Goal: Information Seeking & Learning: Find specific fact

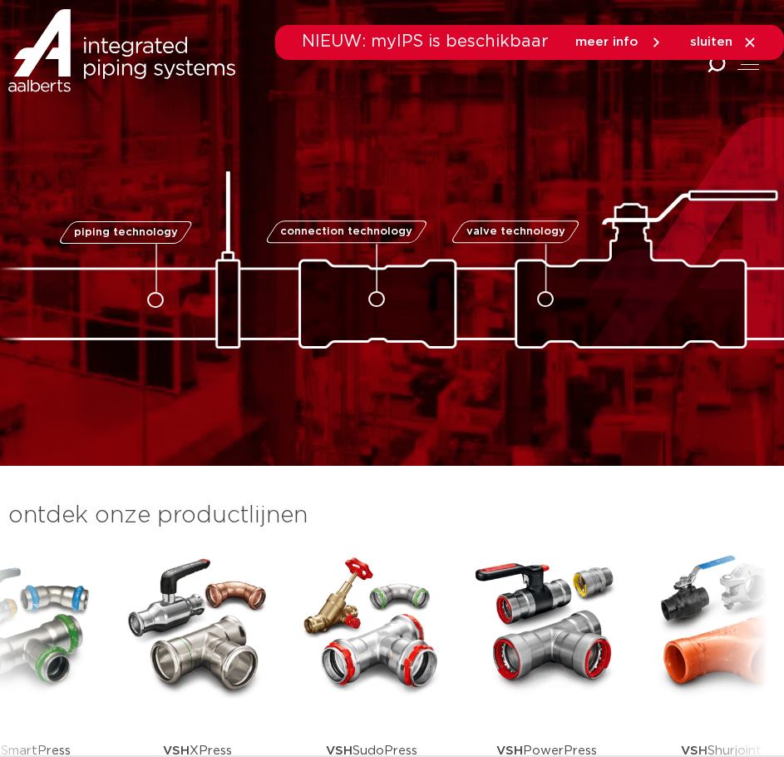
click at [709, 60] on div "NIEUW: myIPS is beschikbaar meer info sluiten" at bounding box center [529, 42] width 509 height 35
click at [711, 62] on icon "Combined Shape" at bounding box center [716, 64] width 19 height 19
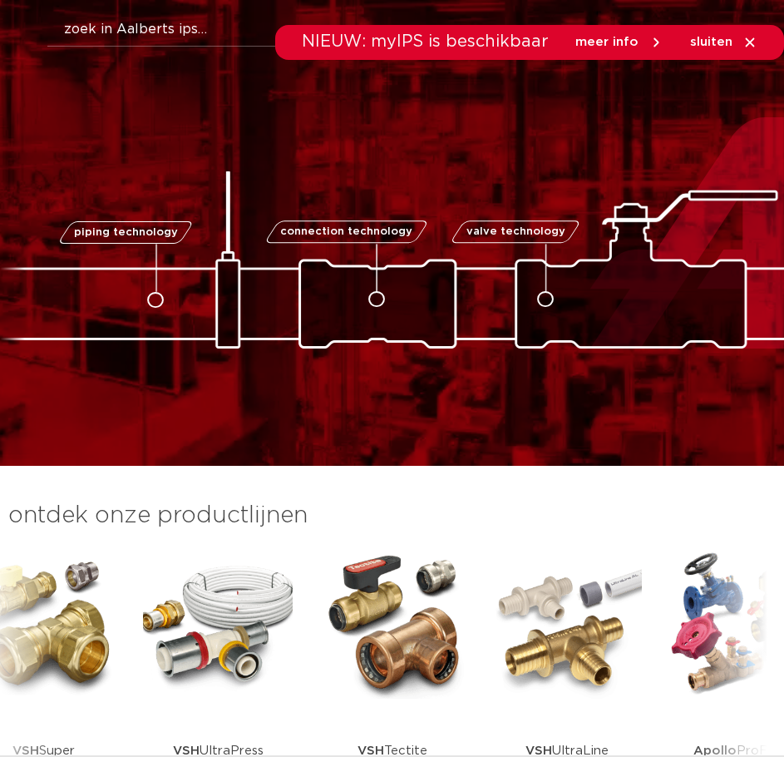
click at [193, 39] on div "NIEUW: myIPS is beschikbaar meer info sluiten" at bounding box center [392, 42] width 784 height 35
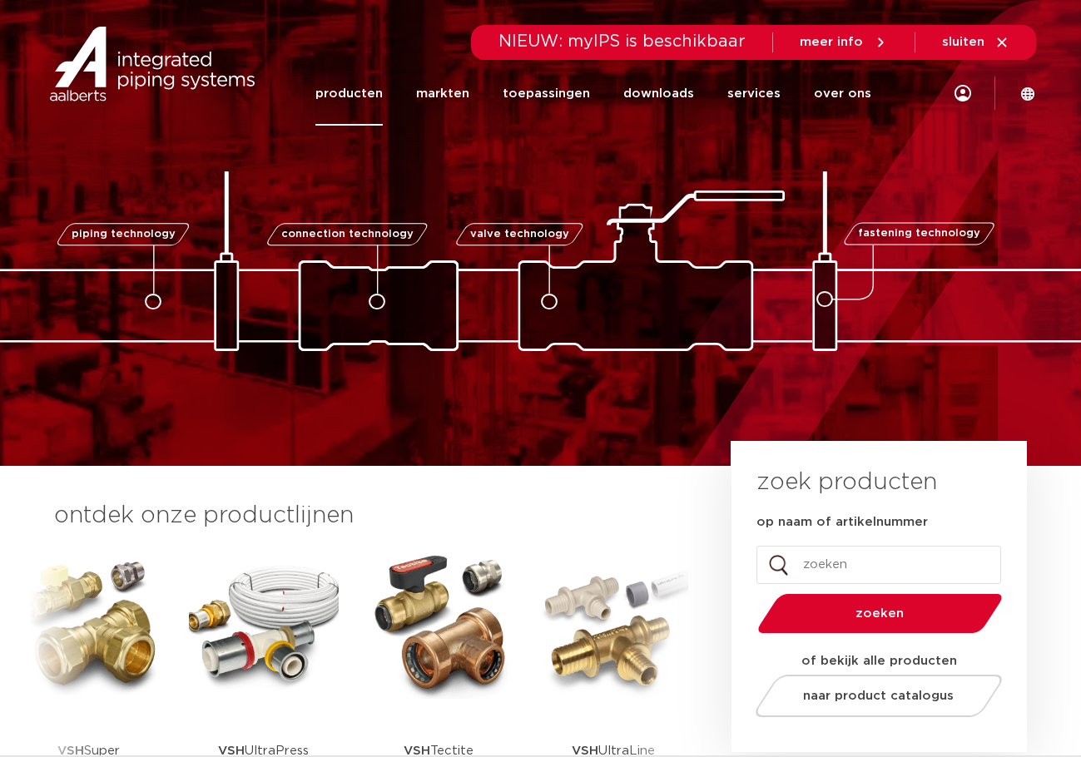
click at [340, 92] on link "producten" at bounding box center [348, 94] width 67 height 64
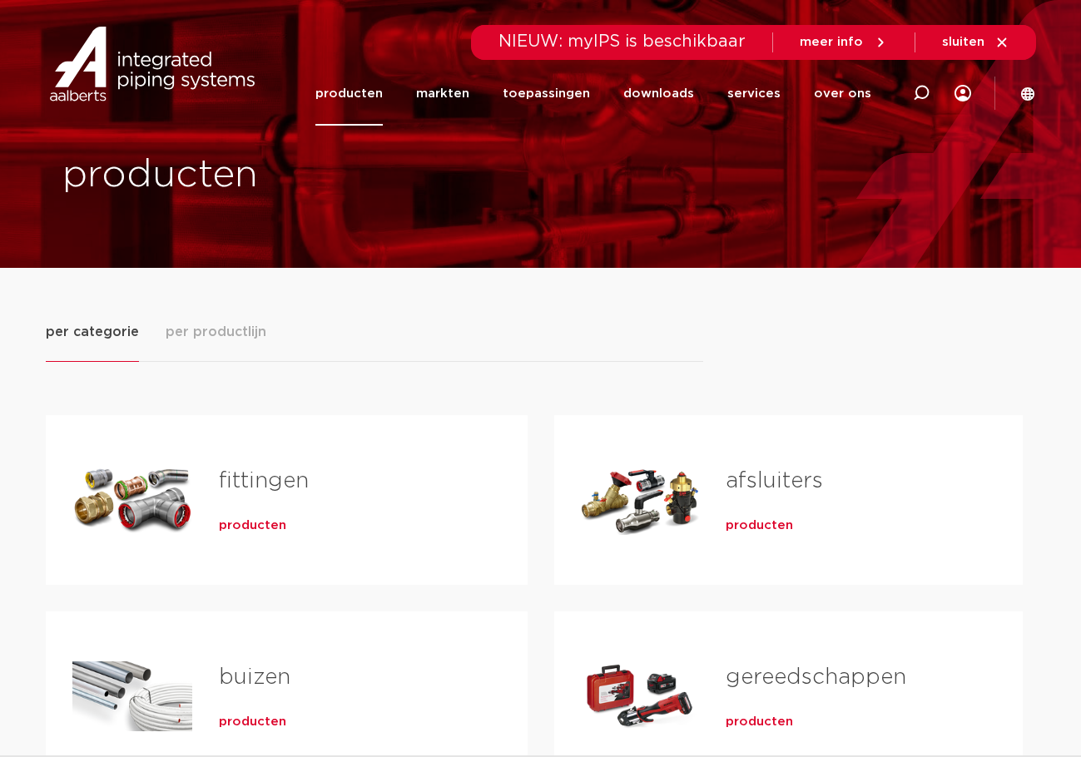
click at [786, 528] on span "producten" at bounding box center [758, 525] width 67 height 17
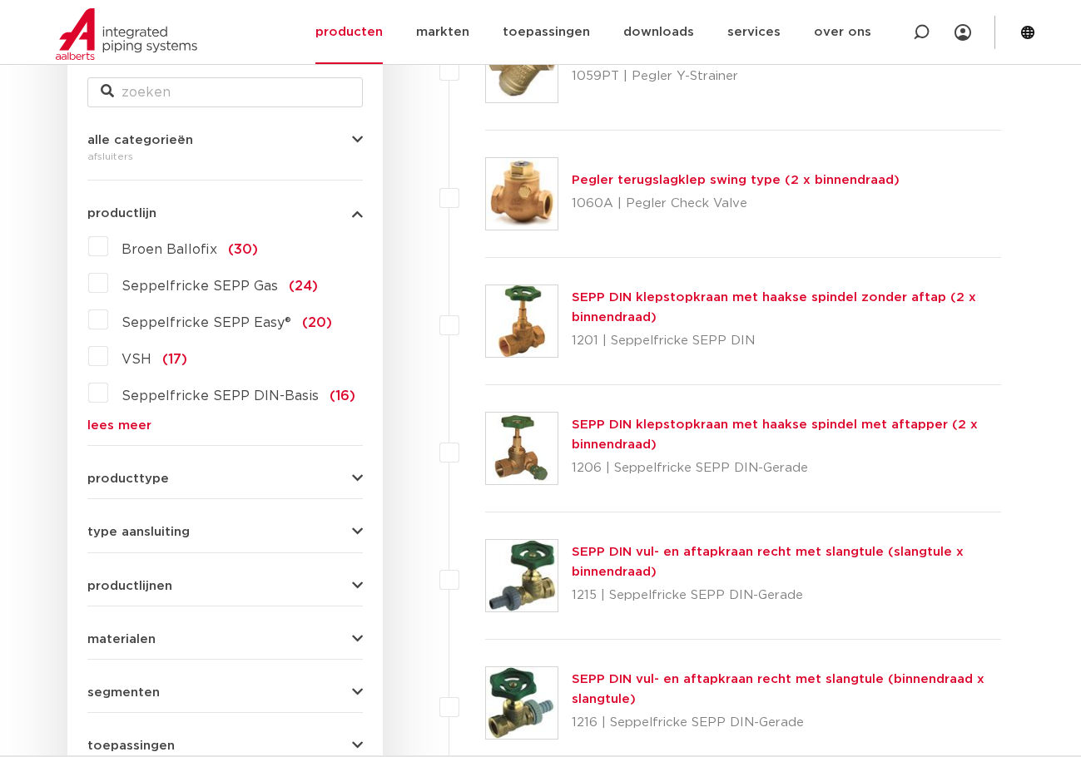
scroll to position [333, 0]
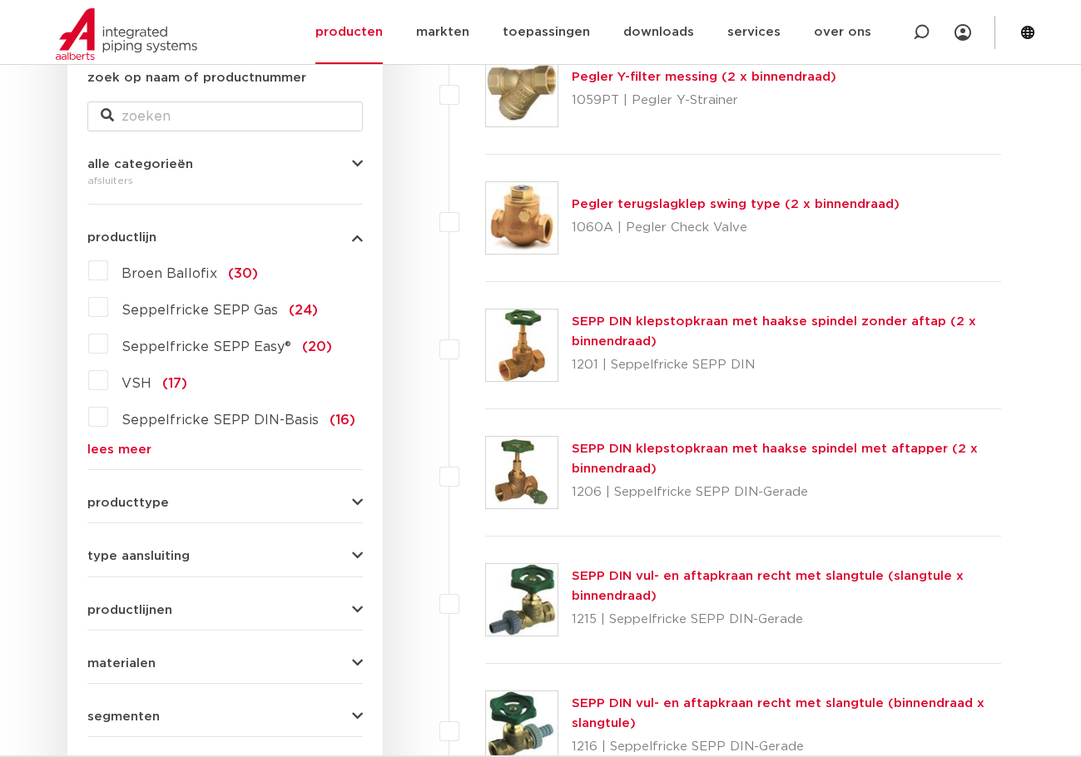
click at [162, 554] on span "type aansluiting" at bounding box center [138, 556] width 102 height 12
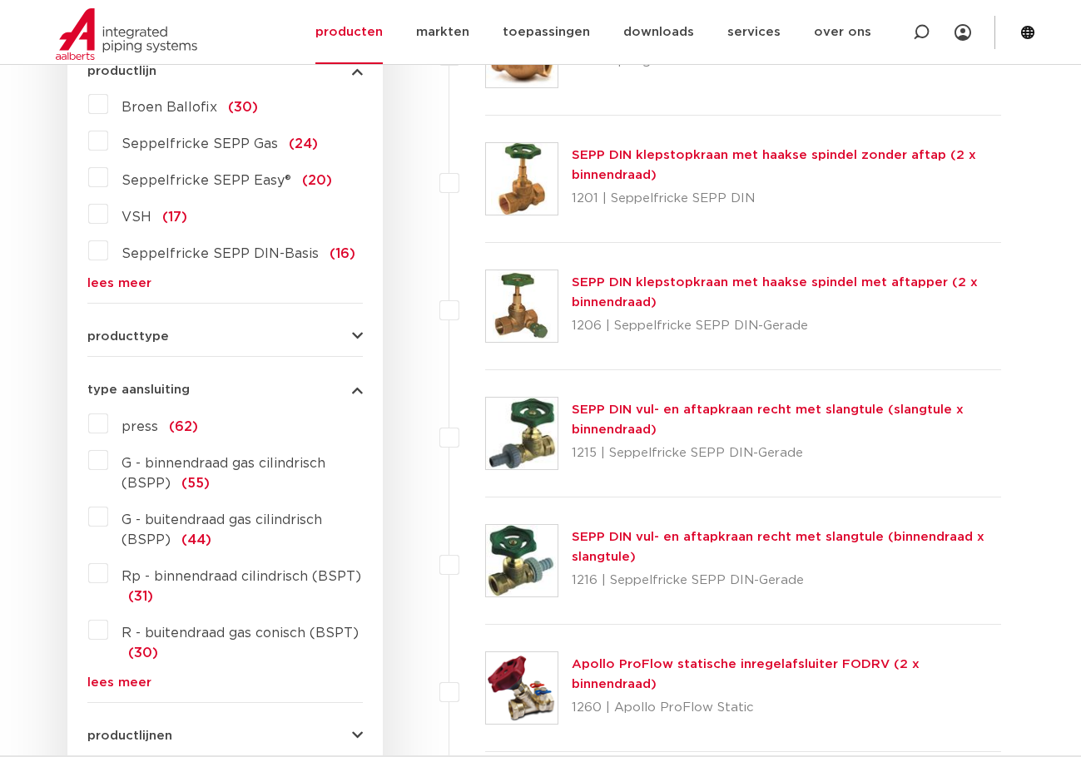
scroll to position [582, 0]
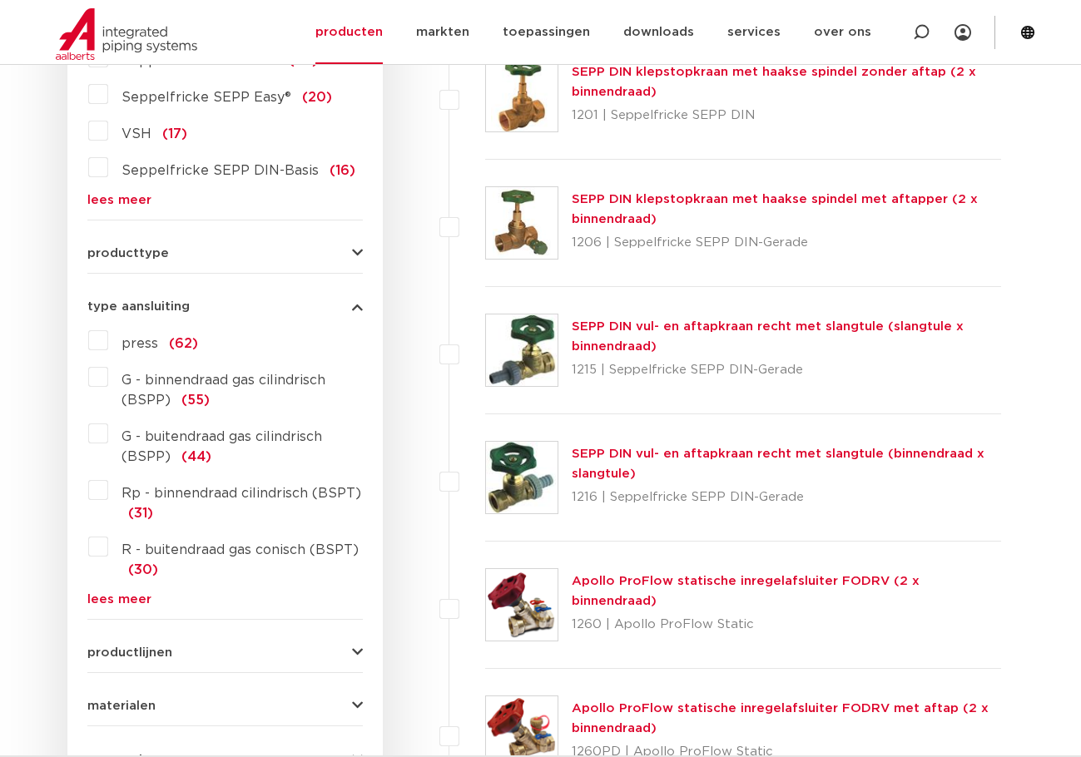
click at [126, 591] on div "press (62) G - binnendraad gas cilindrisch (BSPP) (55) G - buitendraad gas cili…" at bounding box center [224, 466] width 275 height 279
click at [113, 597] on link "lees meer" at bounding box center [224, 599] width 275 height 12
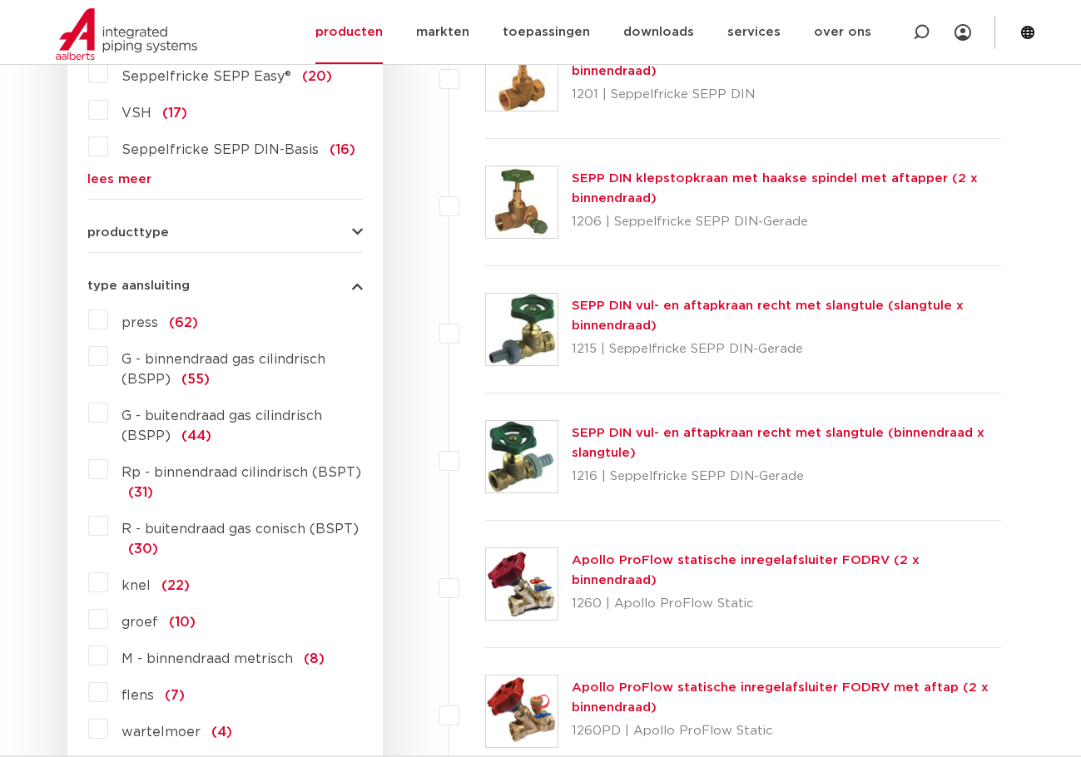
scroll to position [666, 0]
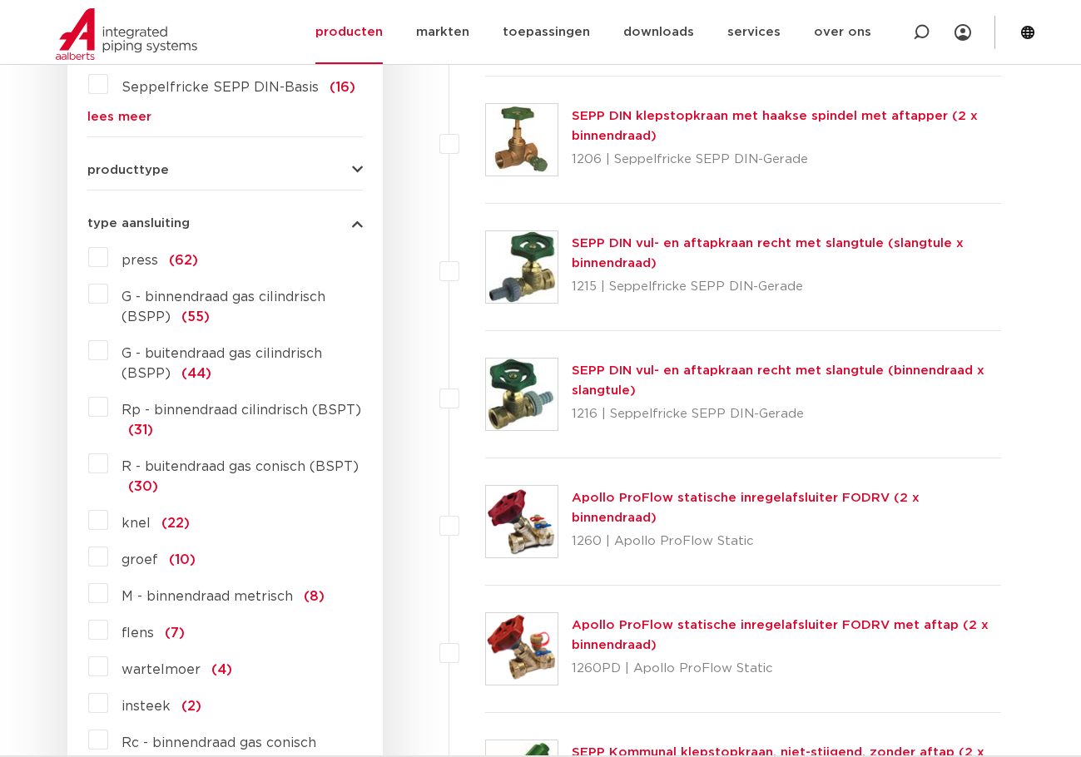
click at [141, 517] on span "knel" at bounding box center [135, 523] width 29 height 13
click at [0, 0] on input "knel (22)" at bounding box center [0, 0] width 0 height 0
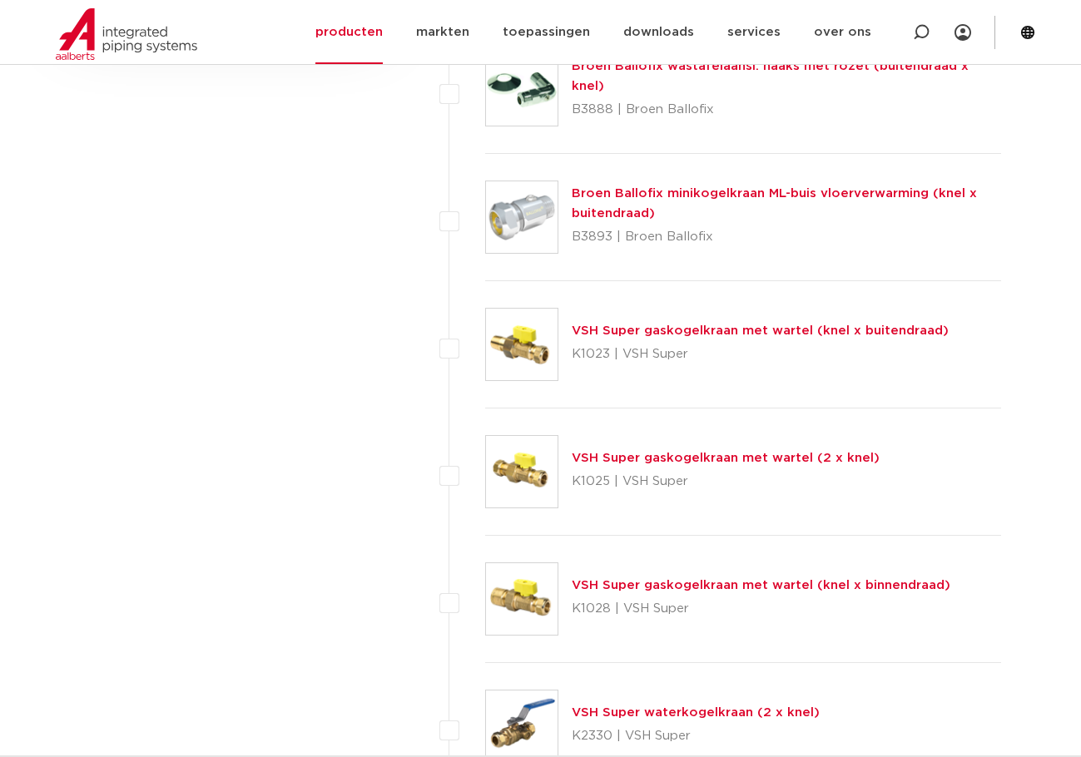
scroll to position [1747, 0]
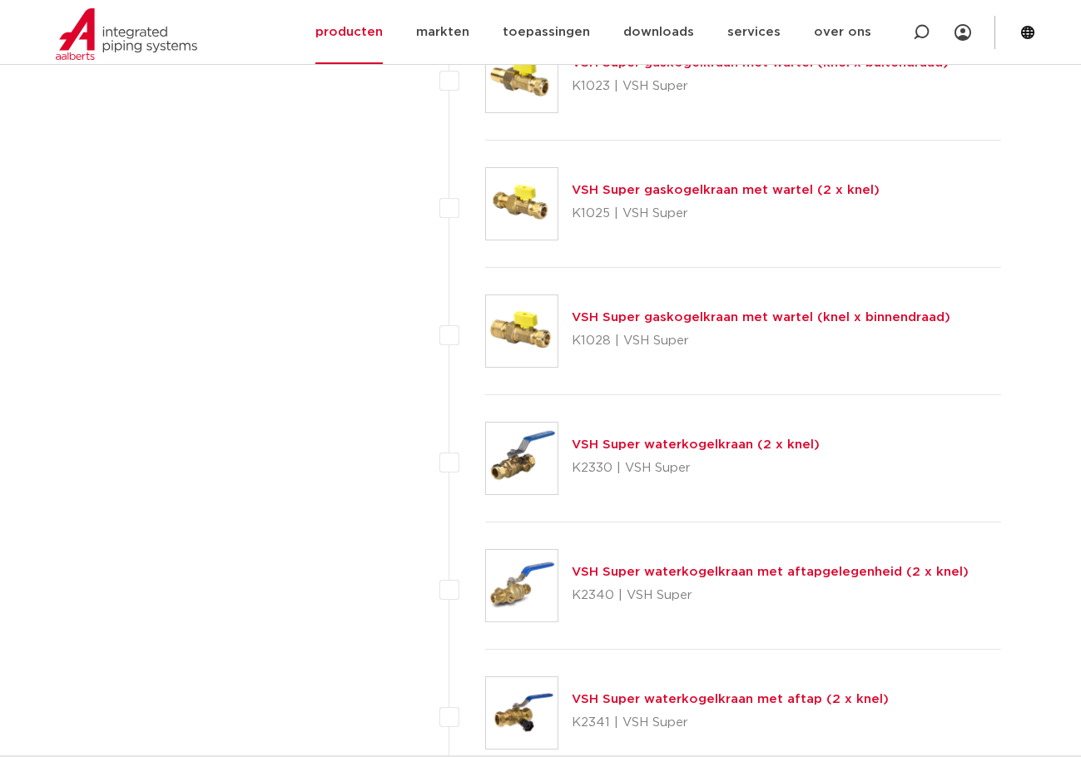
click at [526, 446] on img at bounding box center [522, 459] width 72 height 72
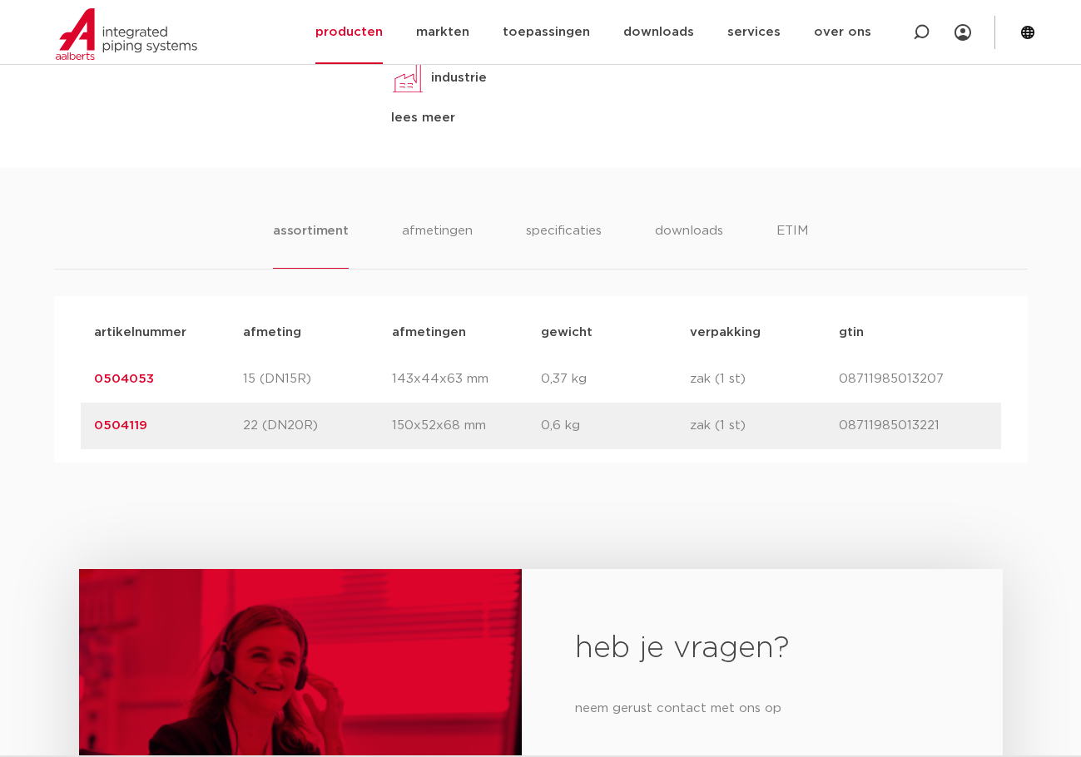
scroll to position [915, 0]
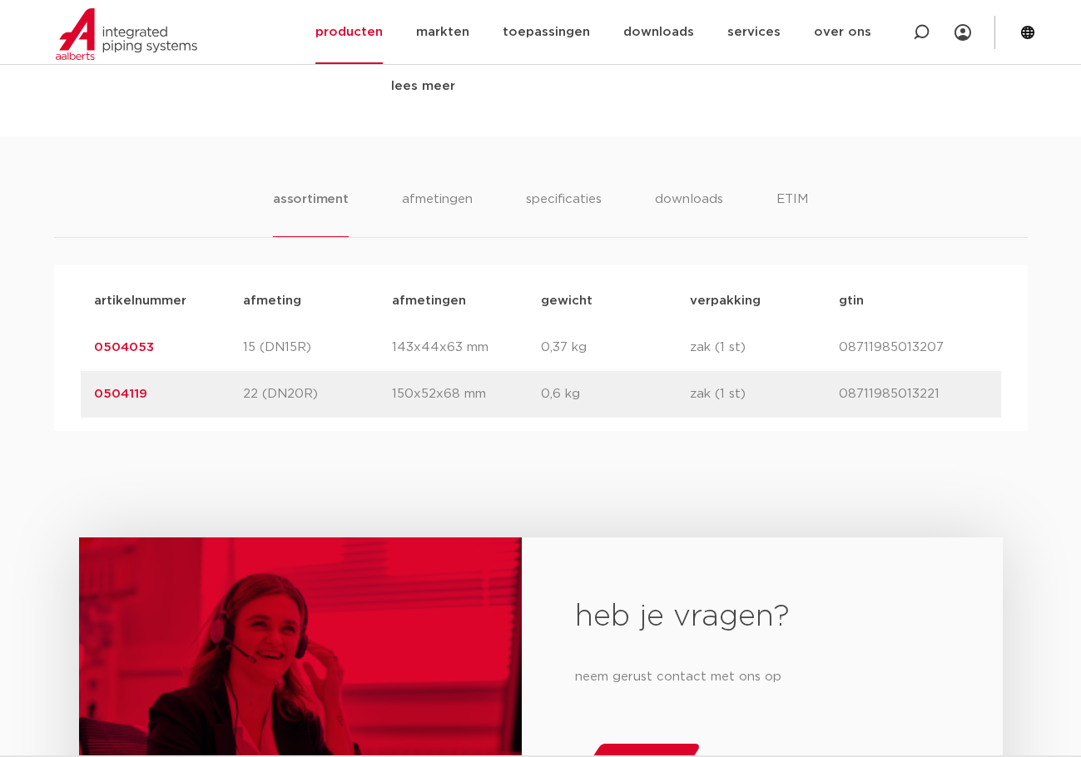
drag, startPoint x: 180, startPoint y: 369, endPoint x: 68, endPoint y: 344, distance: 114.2
click at [68, 344] on div "artikelnummer afmeting afmetingen gewicht verpakking gtin artikelnummer 0504053…" at bounding box center [540, 348] width 973 height 166
copy link "0504053"
click at [432, 254] on div "assortiment afmetingen specificaties downloads ETIM assortiment afmetingen spec…" at bounding box center [540, 283] width 1081 height 294
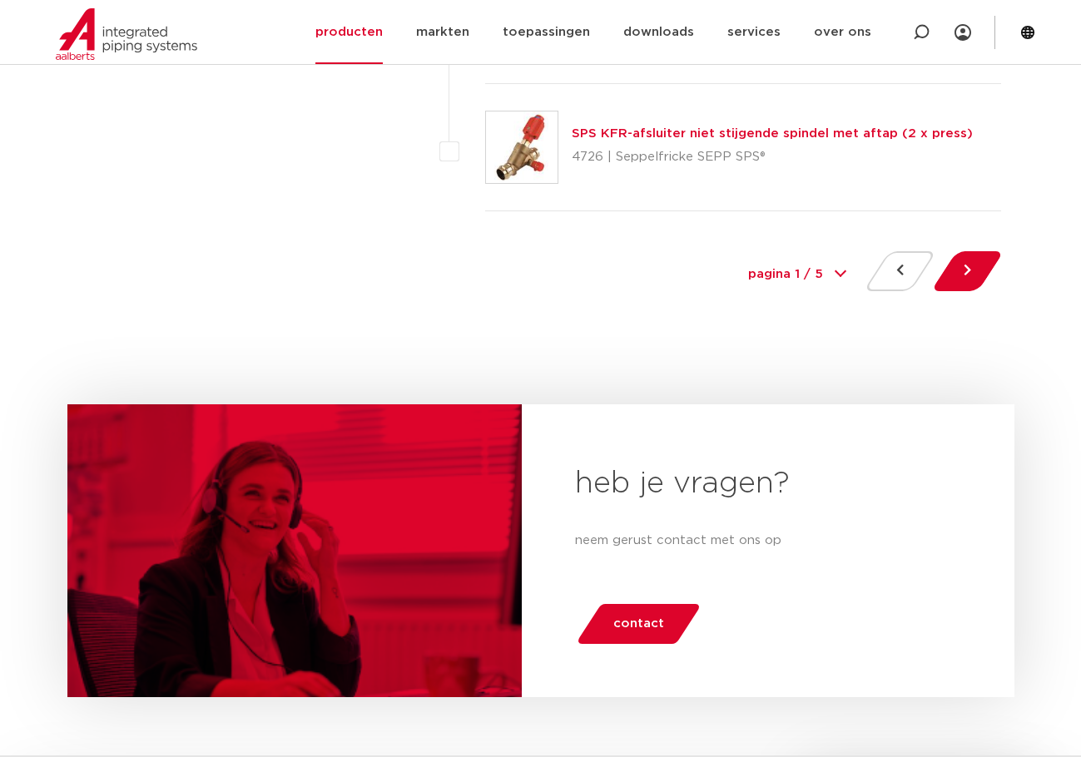
scroll to position [7570, 0]
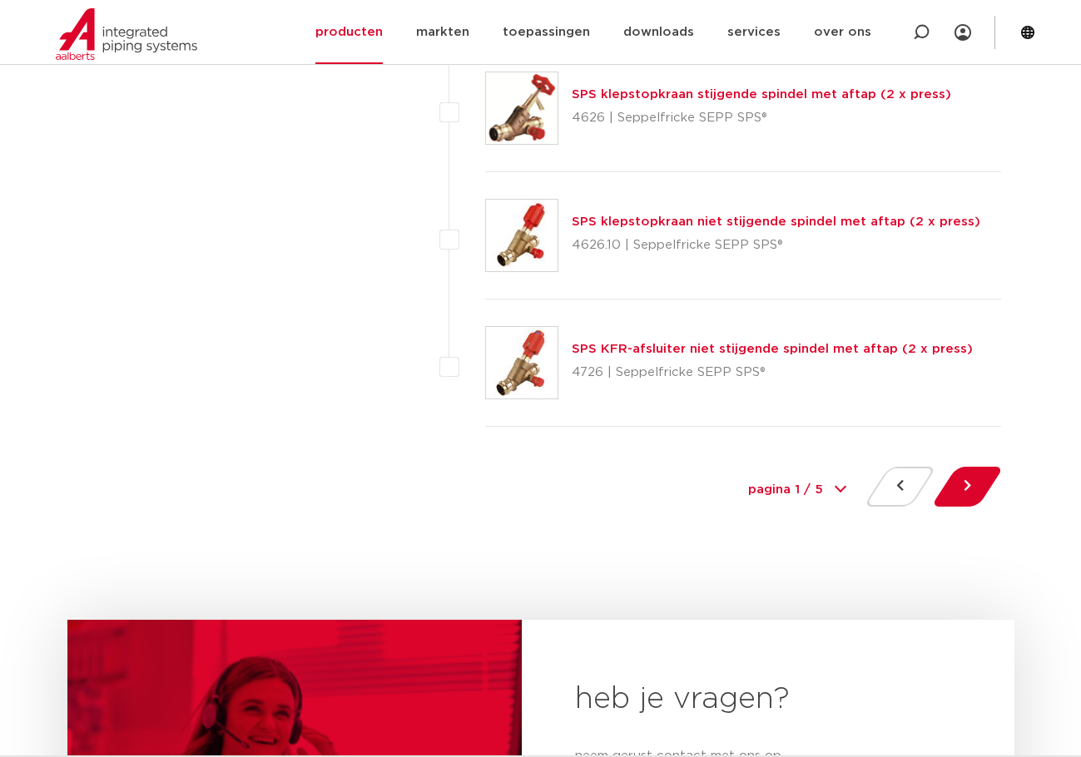
click at [959, 475] on button at bounding box center [966, 487] width 47 height 40
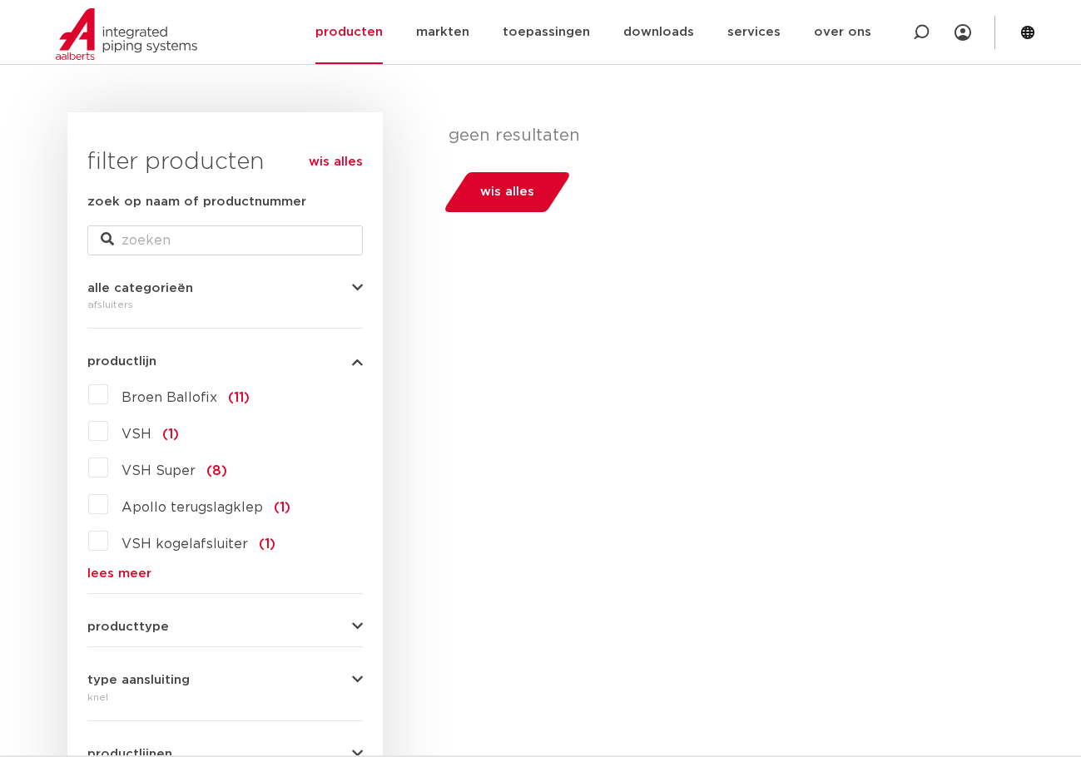
scroll to position [333, 0]
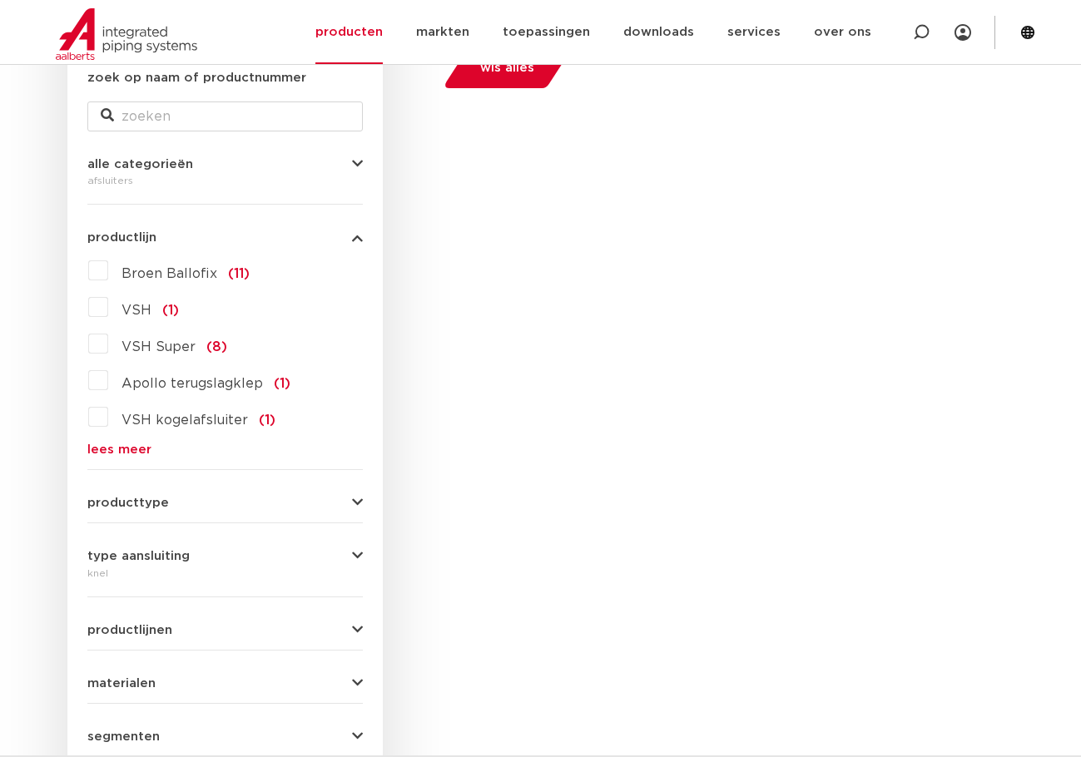
click at [196, 560] on button "type aansluiting" at bounding box center [224, 556] width 275 height 12
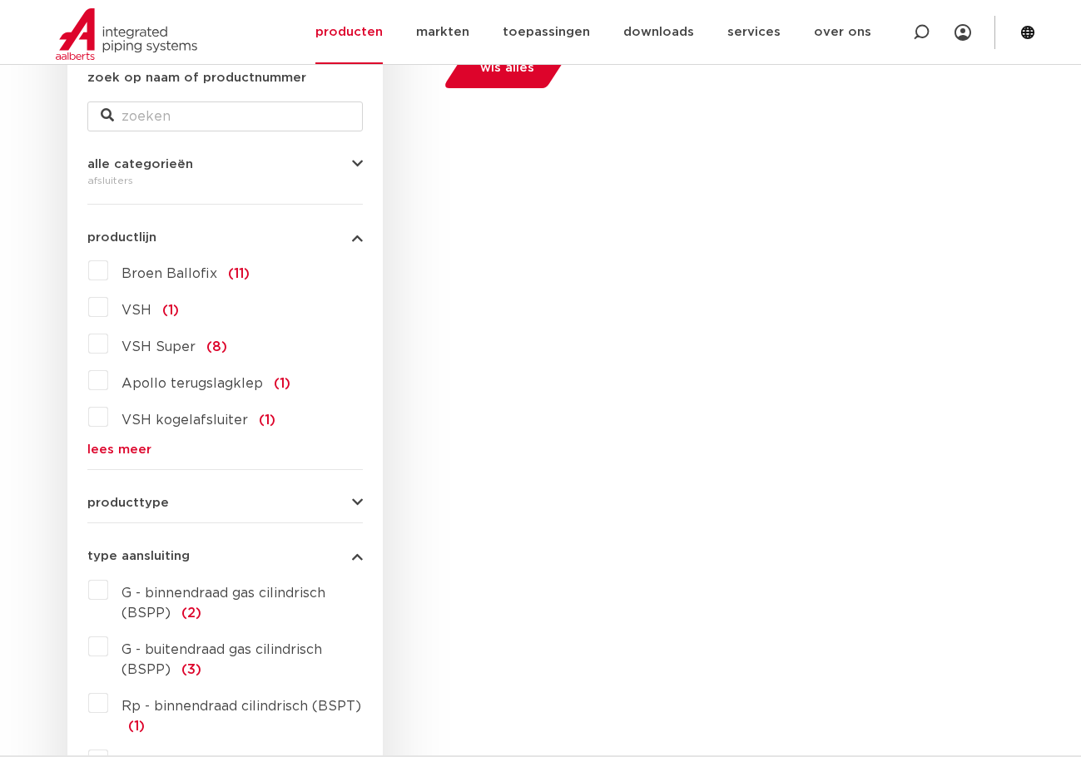
scroll to position [666, 0]
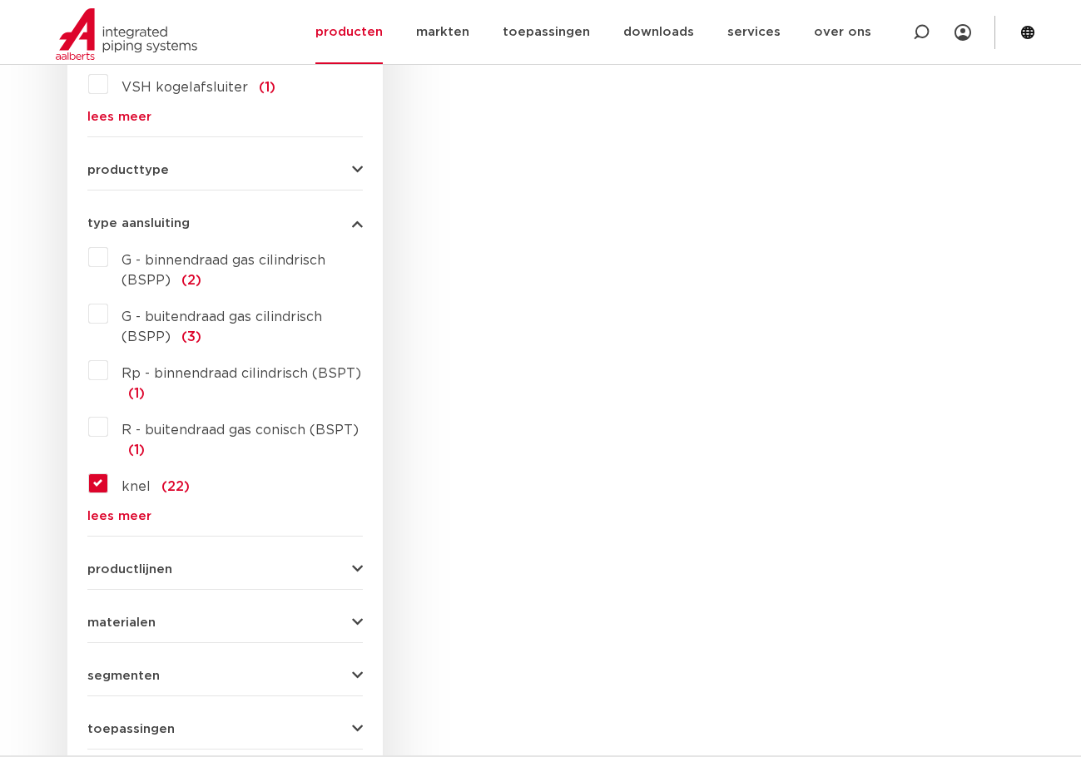
click at [108, 476] on label "knel (22)" at bounding box center [149, 483] width 82 height 27
click at [0, 0] on input "knel (22)" at bounding box center [0, 0] width 0 height 0
click at [108, 476] on label "knel (22)" at bounding box center [149, 483] width 82 height 27
click at [0, 0] on input "knel (22)" at bounding box center [0, 0] width 0 height 0
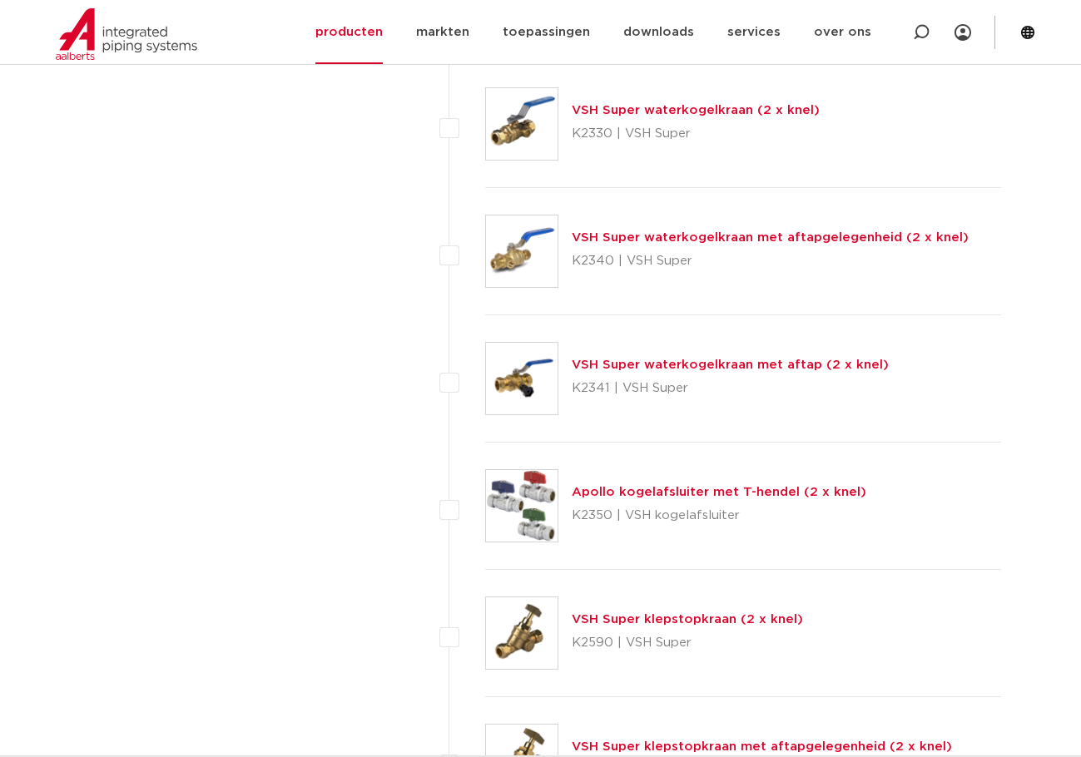
scroll to position [2080, 0]
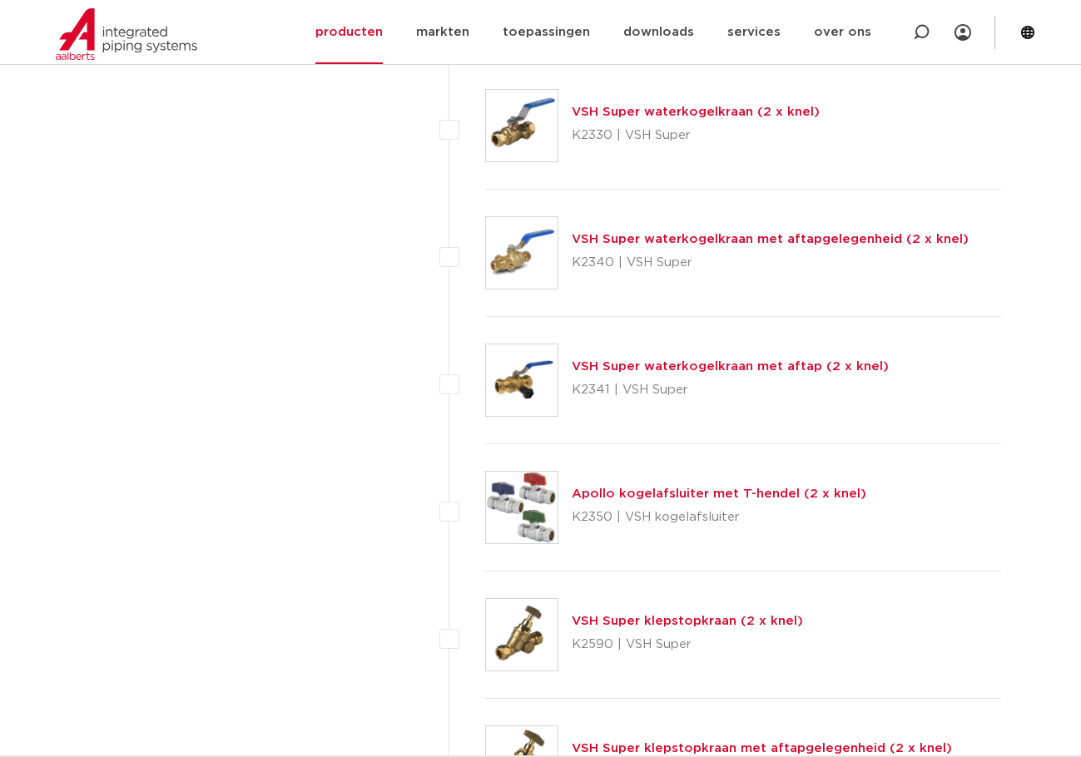
click at [643, 371] on link "VSH Super waterkogelkraan met aftap (2 x knel)" at bounding box center [730, 366] width 317 height 12
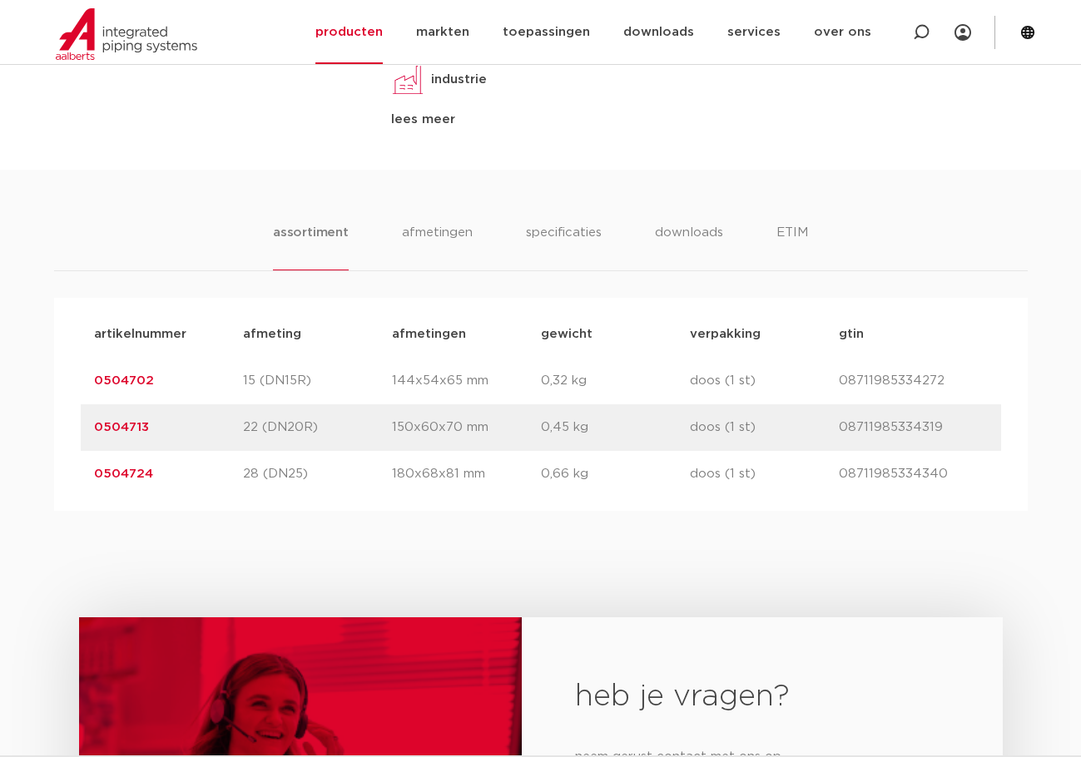
scroll to position [998, 0]
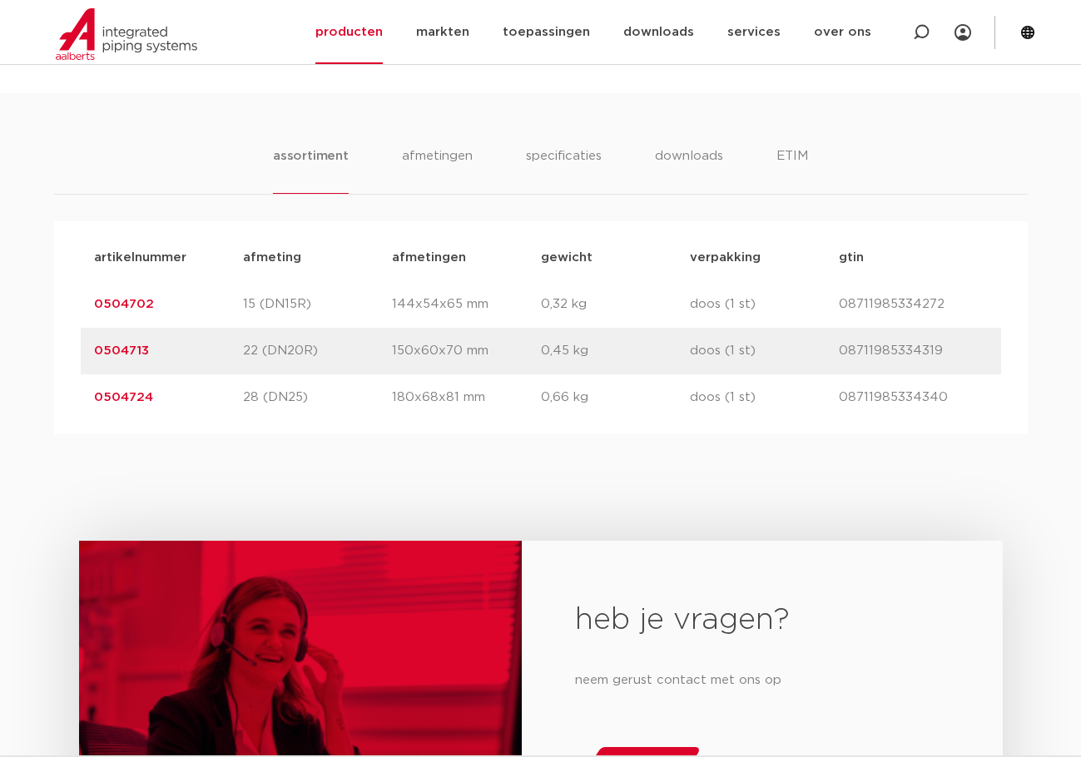
drag, startPoint x: 218, startPoint y: 311, endPoint x: 66, endPoint y: 310, distance: 152.2
click at [66, 310] on div "artikelnummer afmeting afmetingen gewicht verpakking gtin artikelnummer 0504702…" at bounding box center [540, 327] width 973 height 213
copy link "0504702"
click at [239, 384] on div "artikelnummer 0504724 afmeting 28 (DN25) afmetingen 180x68x81 mm gewicht 0,66 k…" at bounding box center [541, 397] width 920 height 47
drag, startPoint x: 218, startPoint y: 362, endPoint x: 53, endPoint y: 359, distance: 164.7
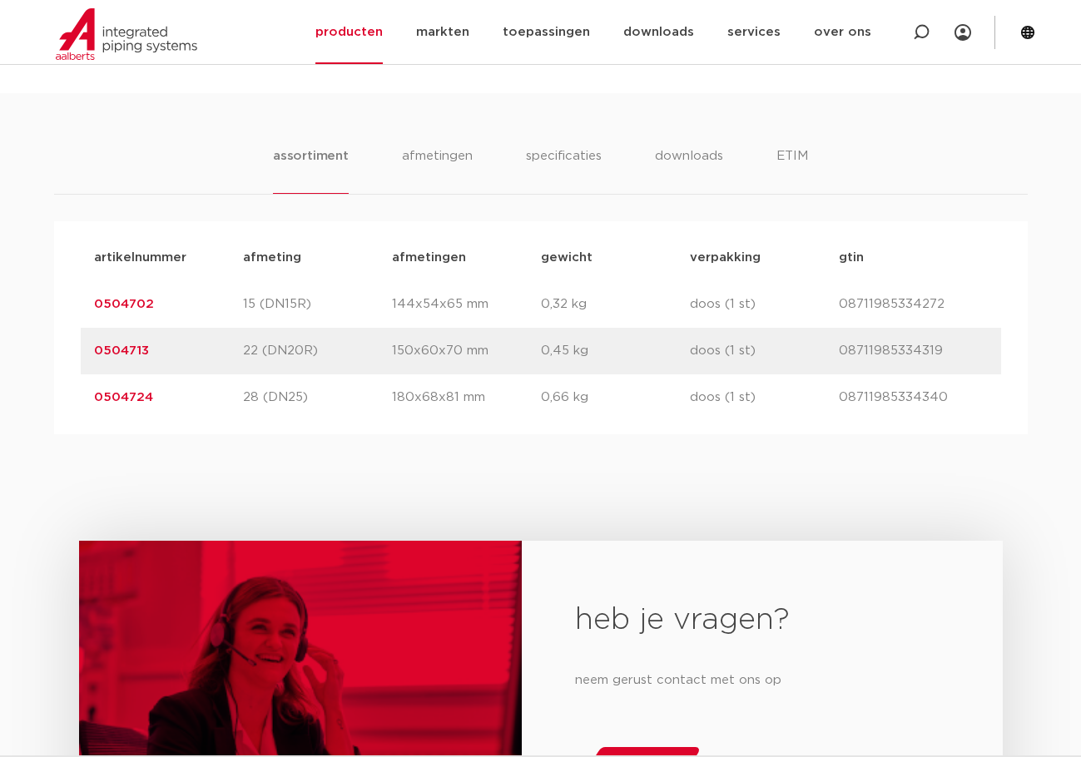
click at [54, 359] on div "artikelnummer afmeting afmetingen gewicht verpakking gtin artikelnummer 0504702…" at bounding box center [540, 327] width 973 height 213
copy link "0504713"
drag, startPoint x: 224, startPoint y: 389, endPoint x: 77, endPoint y: 389, distance: 147.2
click at [77, 389] on div "artikelnummer afmeting afmetingen gewicht verpakking gtin artikelnummer 0504702…" at bounding box center [540, 327] width 973 height 213
copy link "0504724"
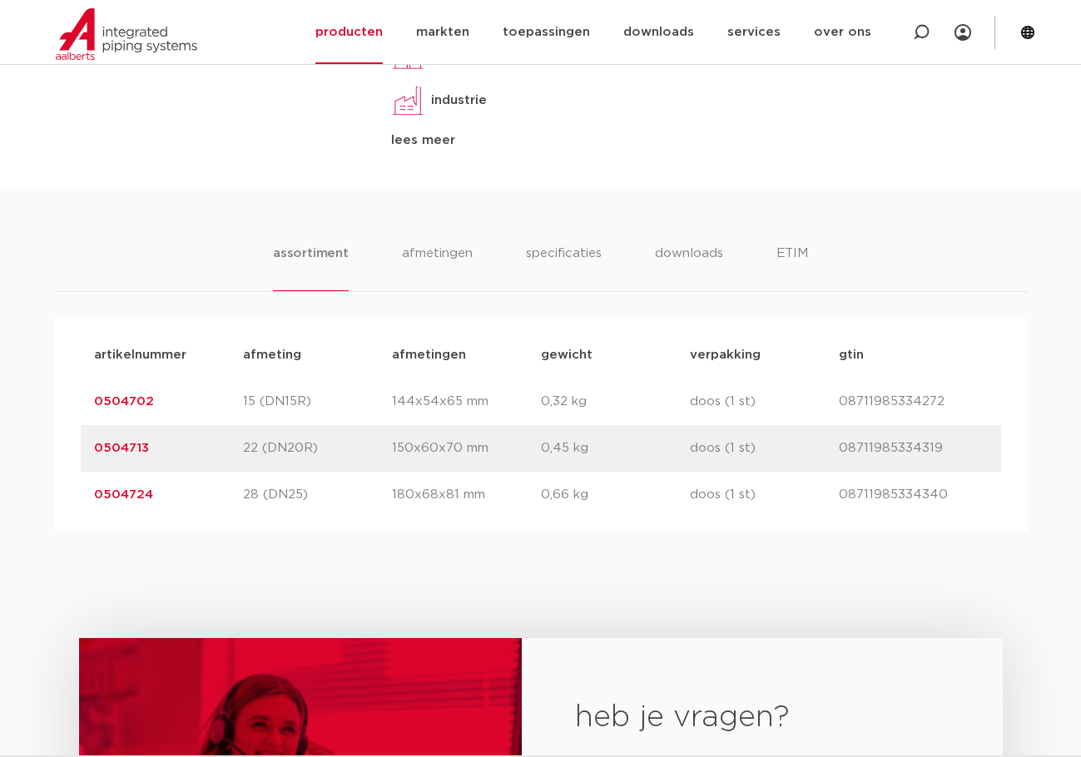
scroll to position [832, 0]
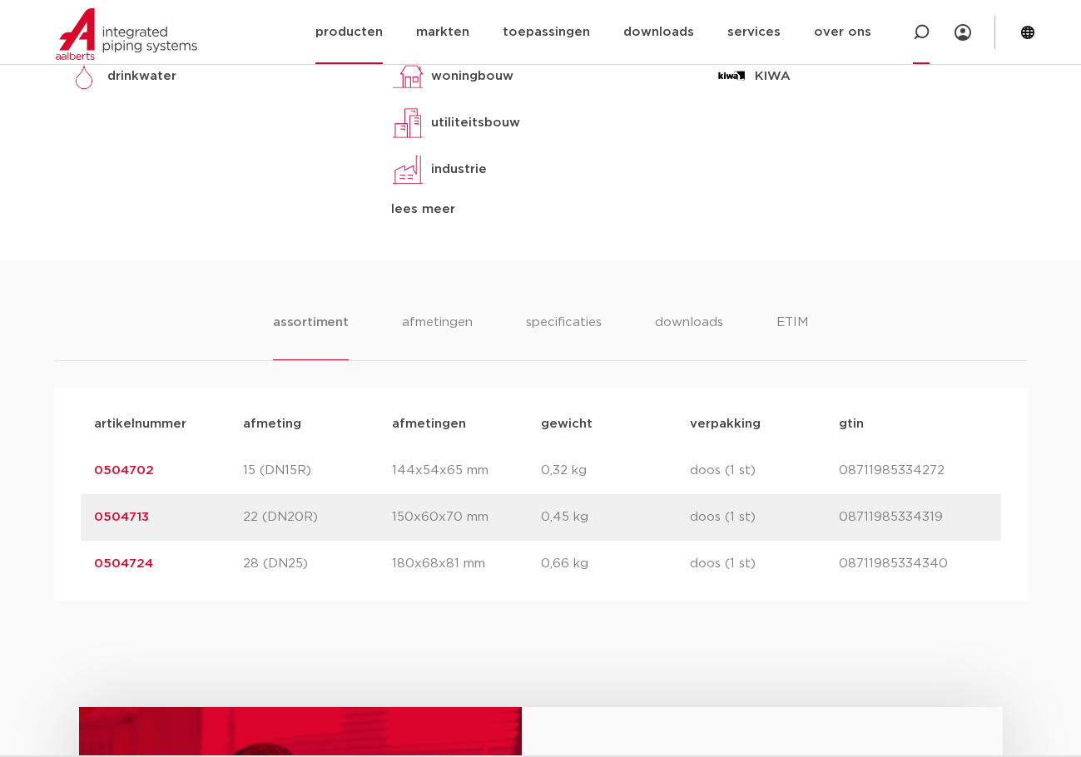
click at [917, 42] on div at bounding box center [921, 32] width 17 height 64
type input "slang"
click button "Zoeken" at bounding box center [0, 0] width 0 height 0
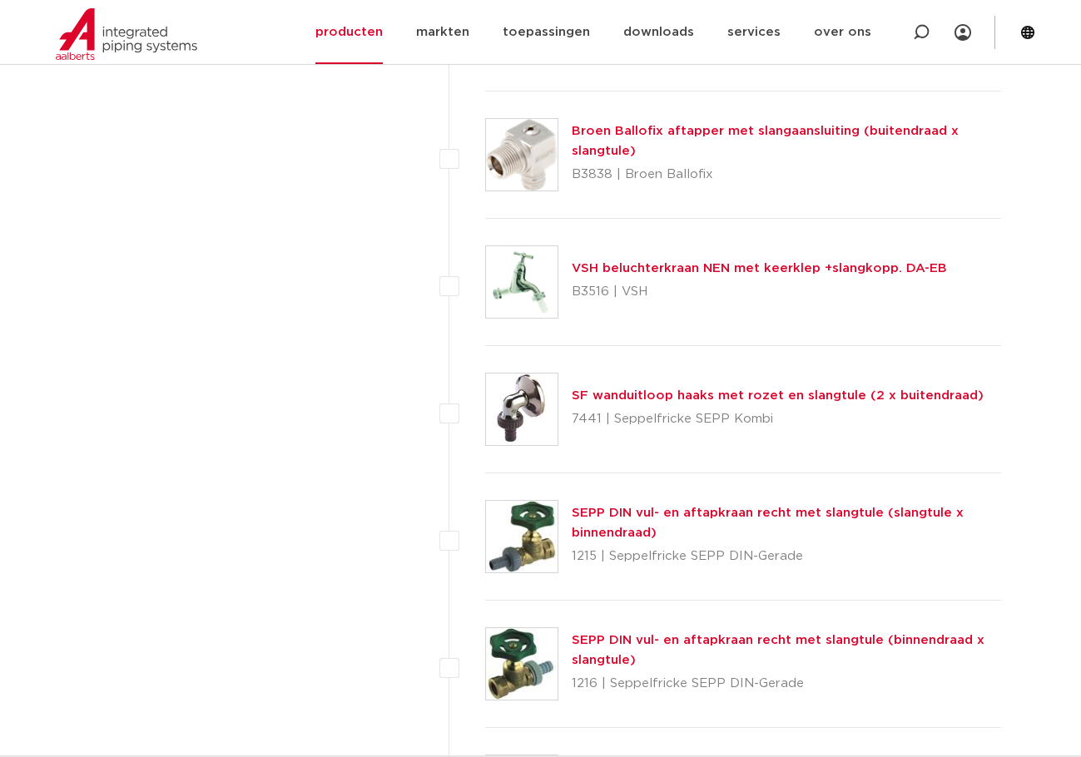
drag, startPoint x: 377, startPoint y: 387, endPoint x: 480, endPoint y: 253, distance: 169.1
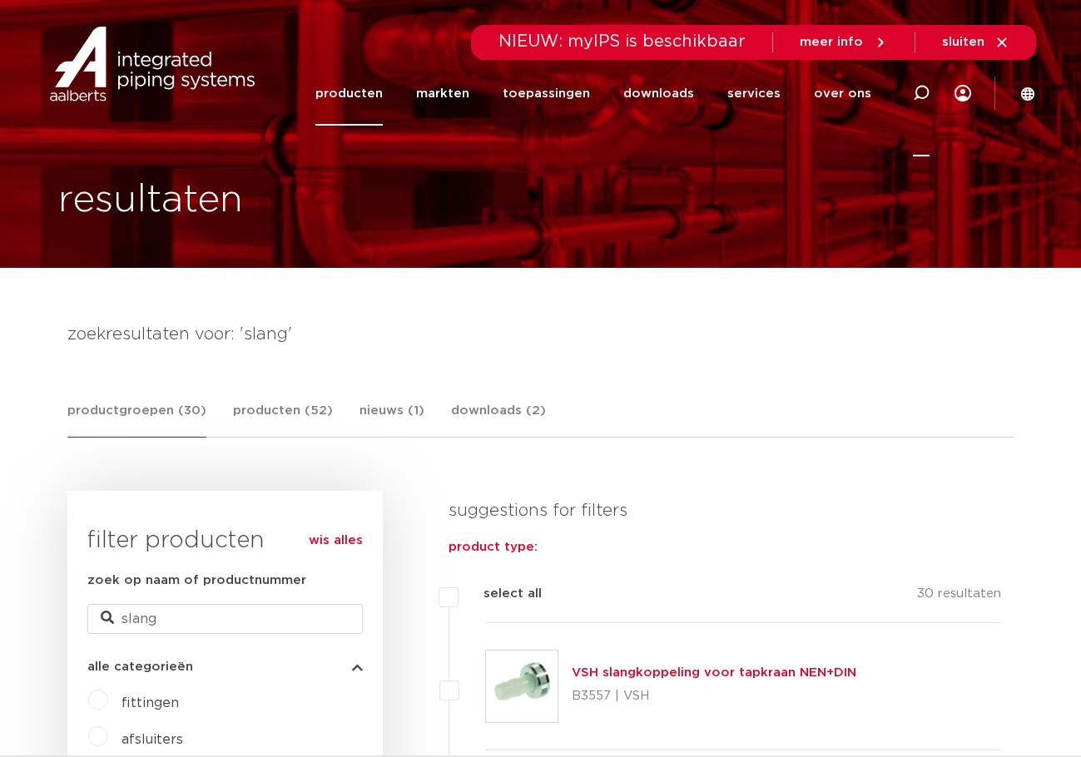
click at [914, 87] on icon at bounding box center [921, 93] width 17 height 17
type input "set"
click button "Zoeken" at bounding box center [0, 0] width 0 height 0
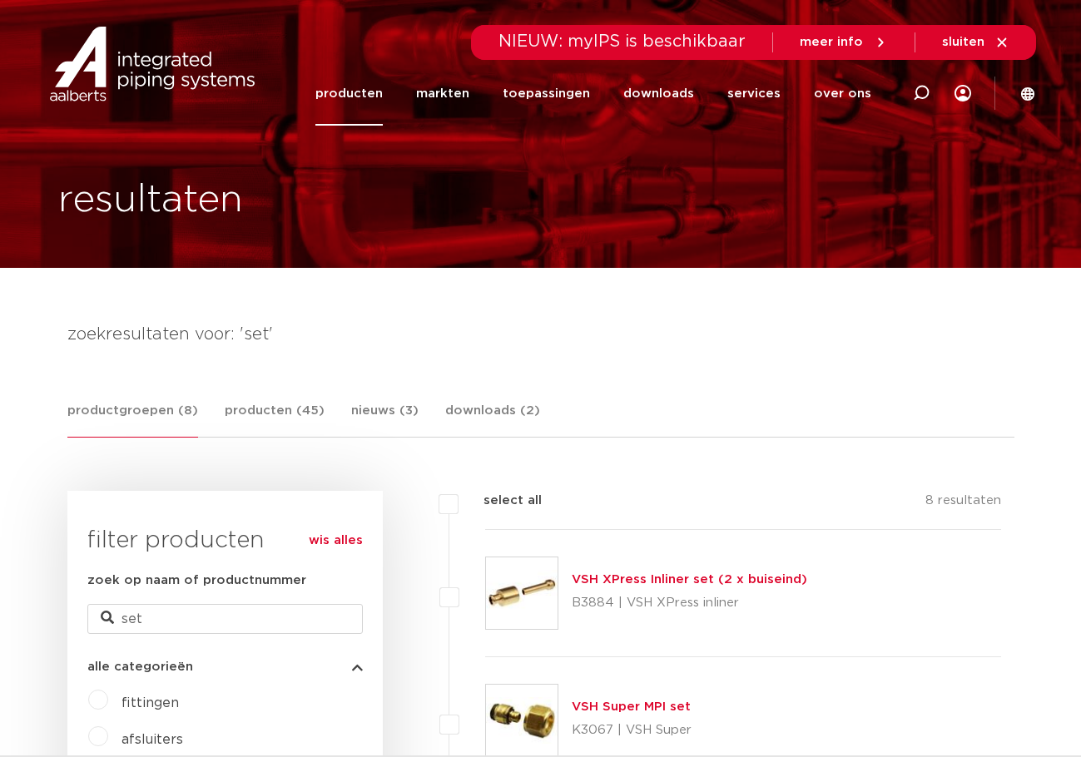
click at [925, 91] on icon at bounding box center [921, 93] width 17 height 17
type input "ketel"
click button "Zoeken" at bounding box center [0, 0] width 0 height 0
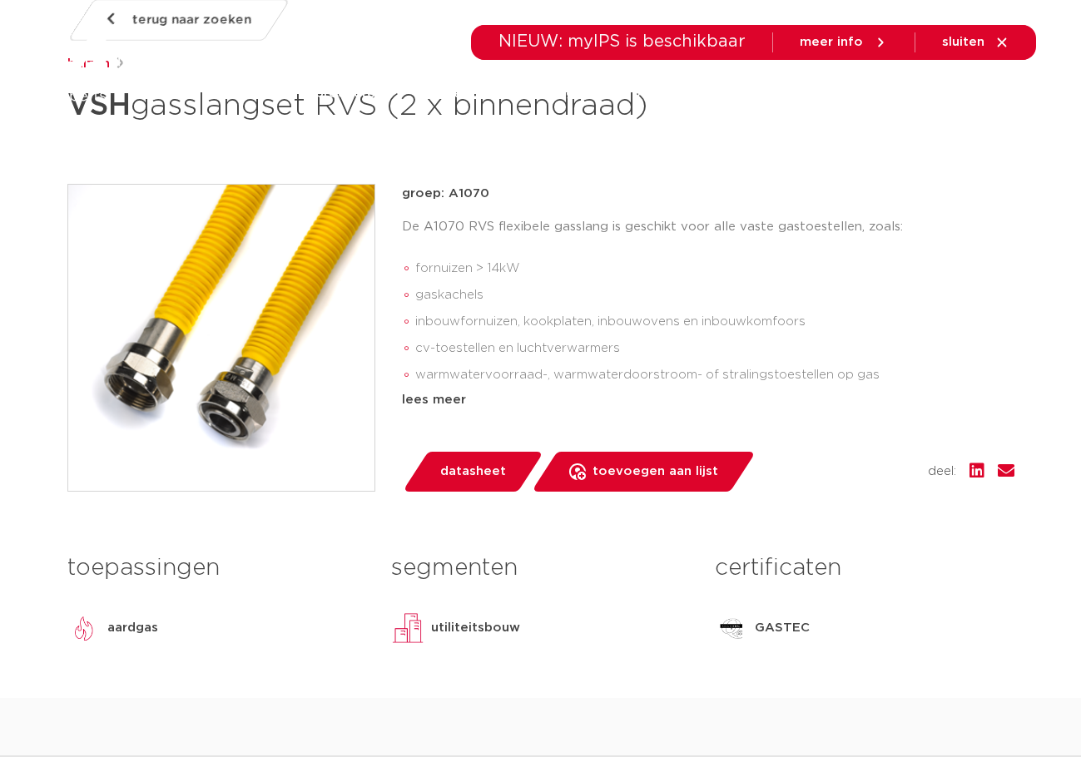
scroll to position [416, 0]
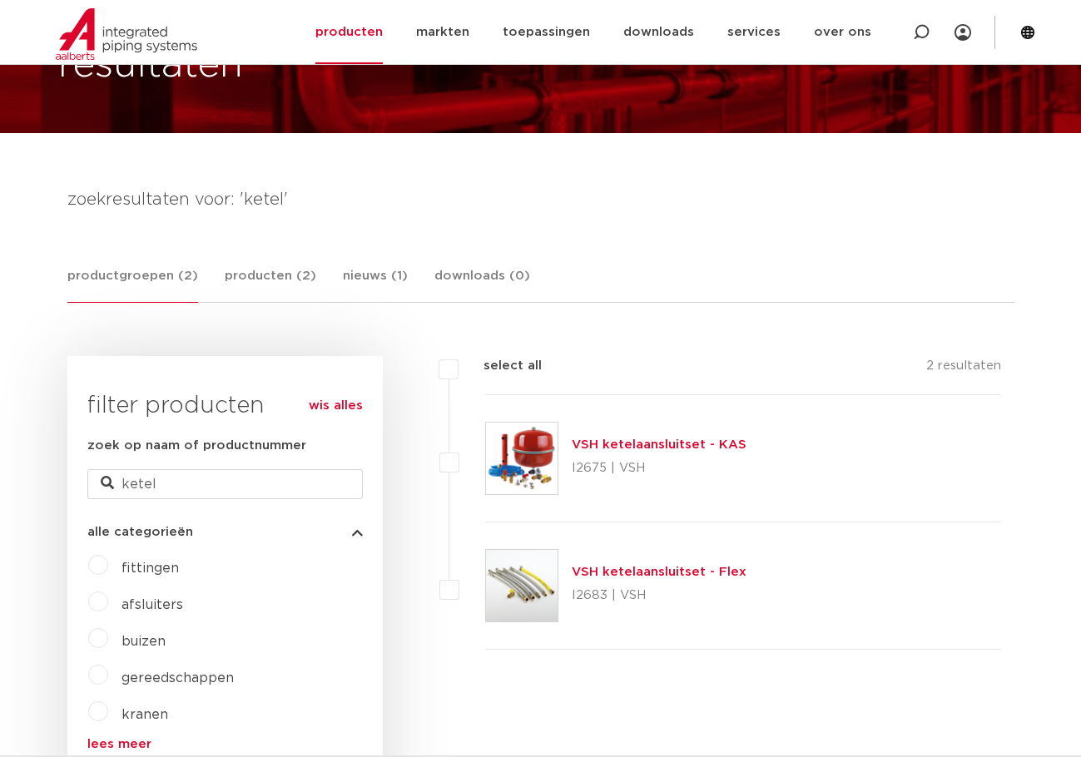
scroll to position [333, 0]
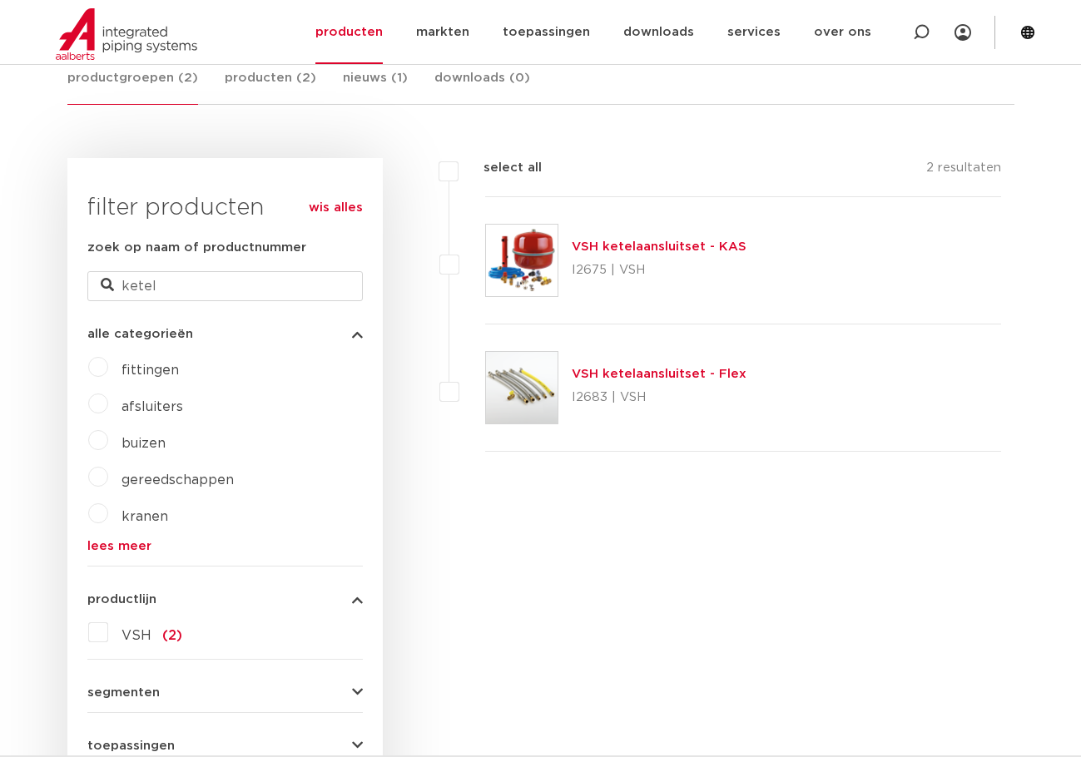
click at [492, 391] on img at bounding box center [522, 388] width 72 height 72
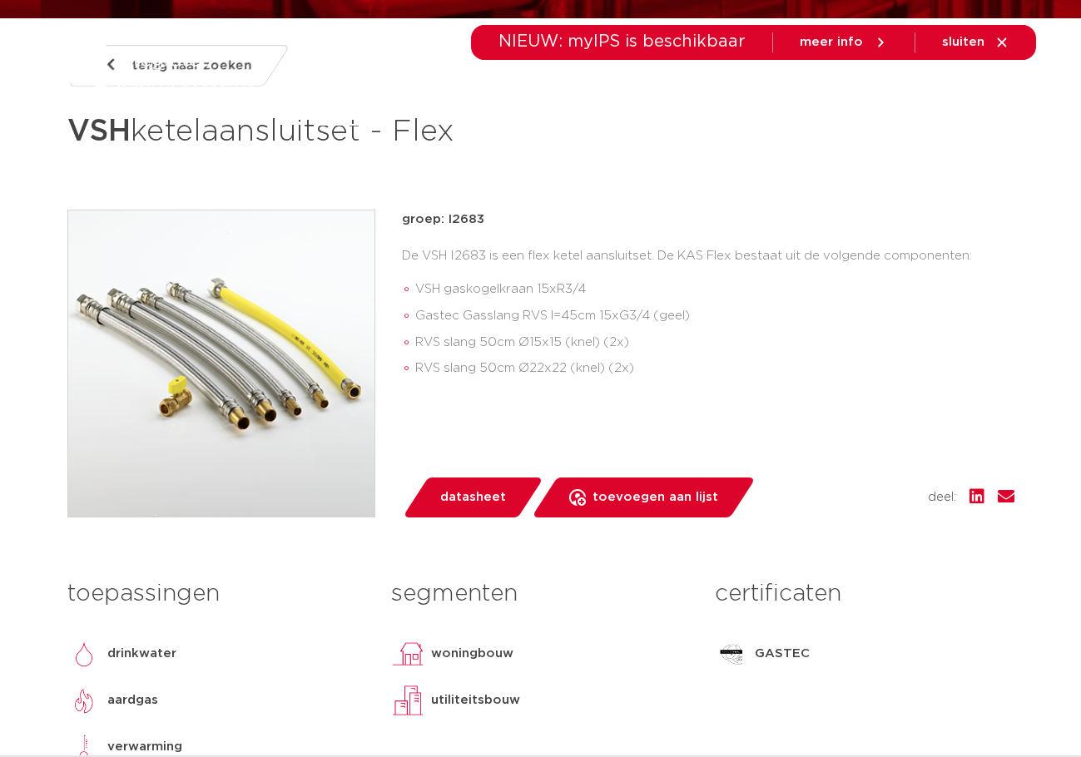
scroll to position [250, 0]
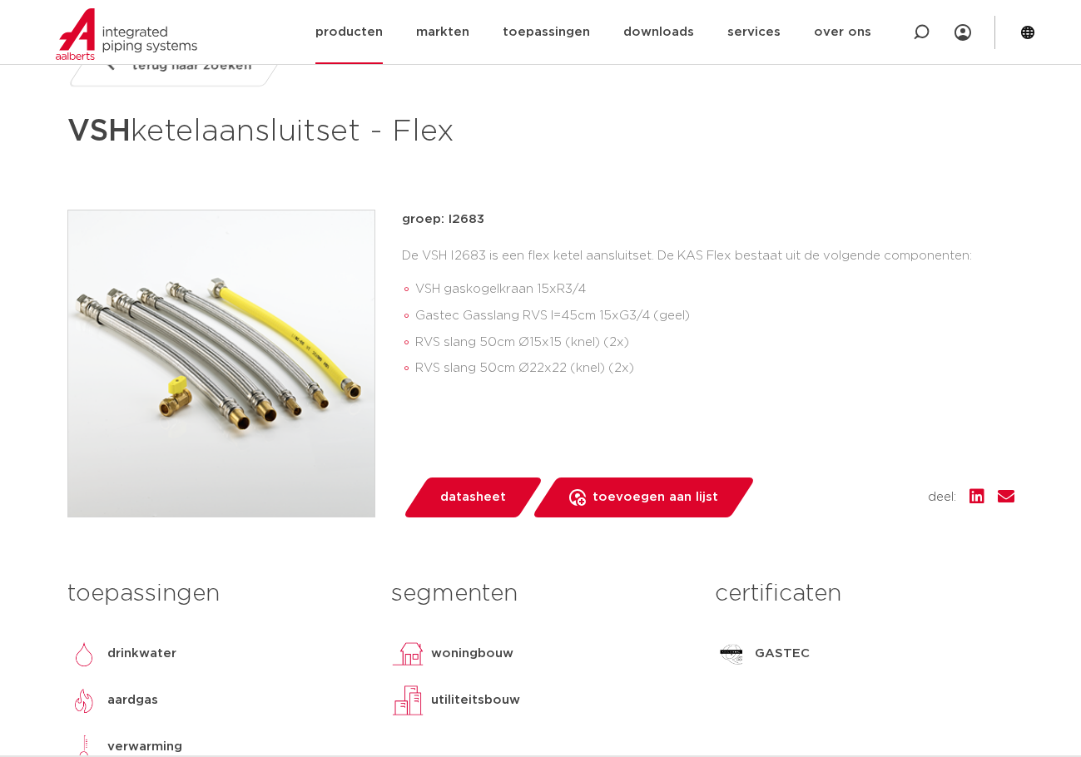
click at [919, 31] on icon at bounding box center [921, 32] width 17 height 17
type input "f"
type input "full flow"
click button "Zoeken" at bounding box center [0, 0] width 0 height 0
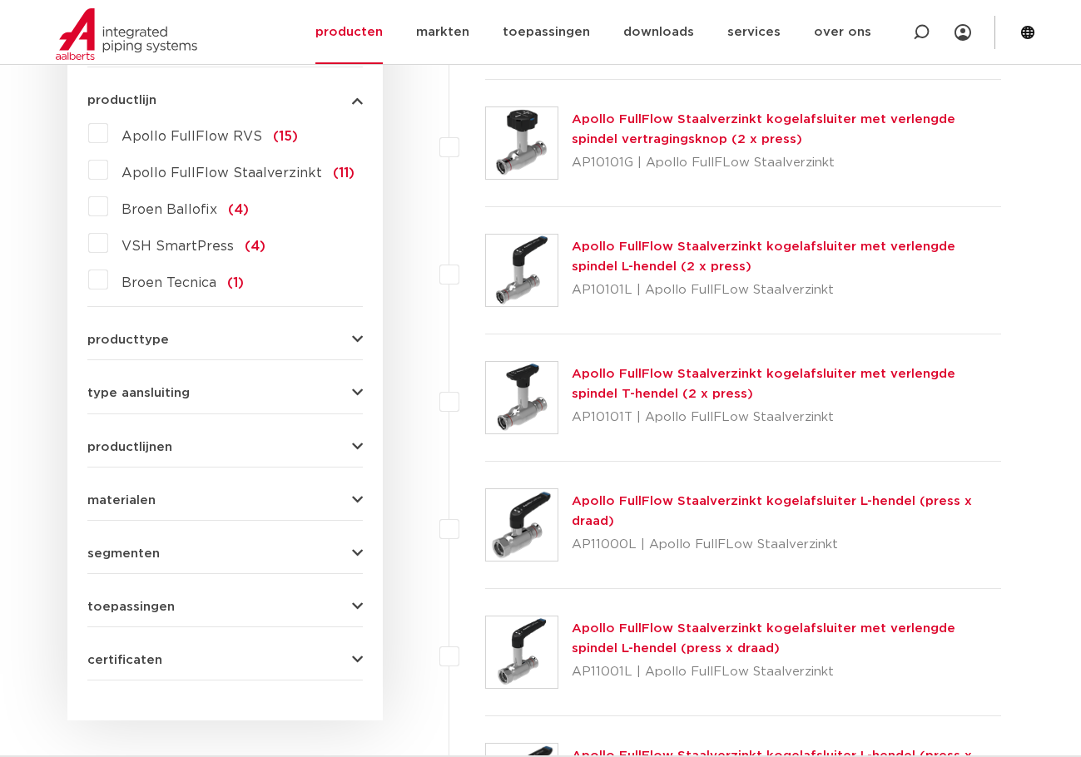
scroll to position [1497, 0]
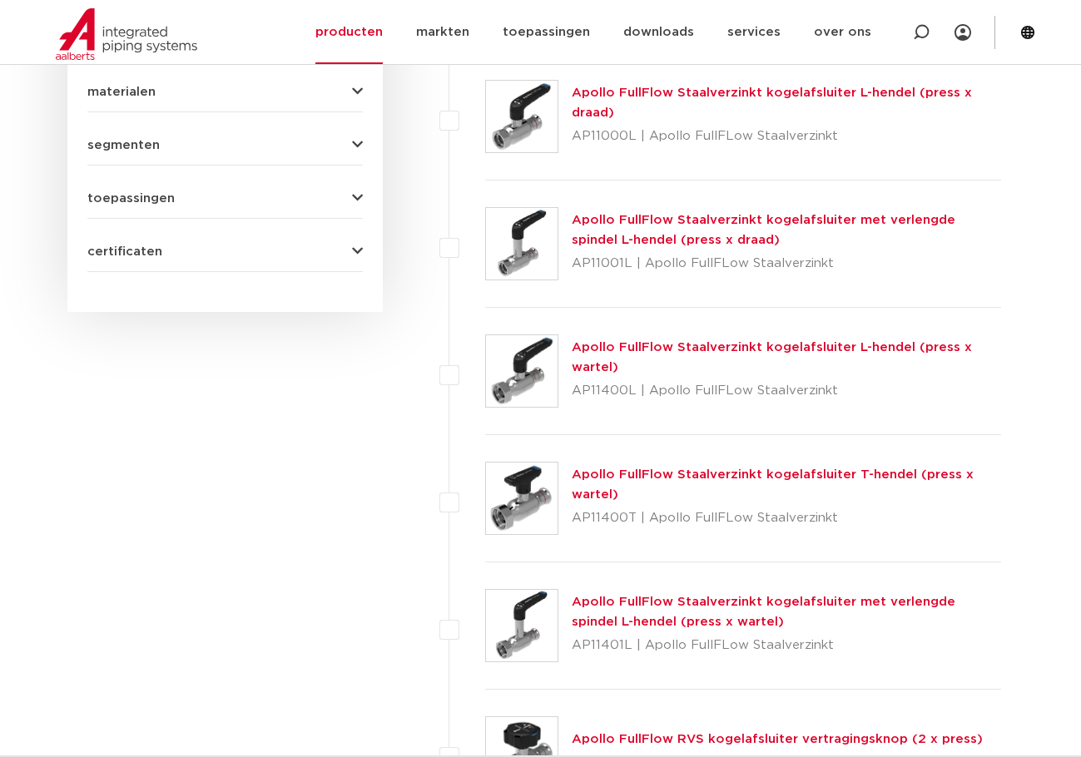
drag, startPoint x: 421, startPoint y: 368, endPoint x: 557, endPoint y: 124, distance: 279.3
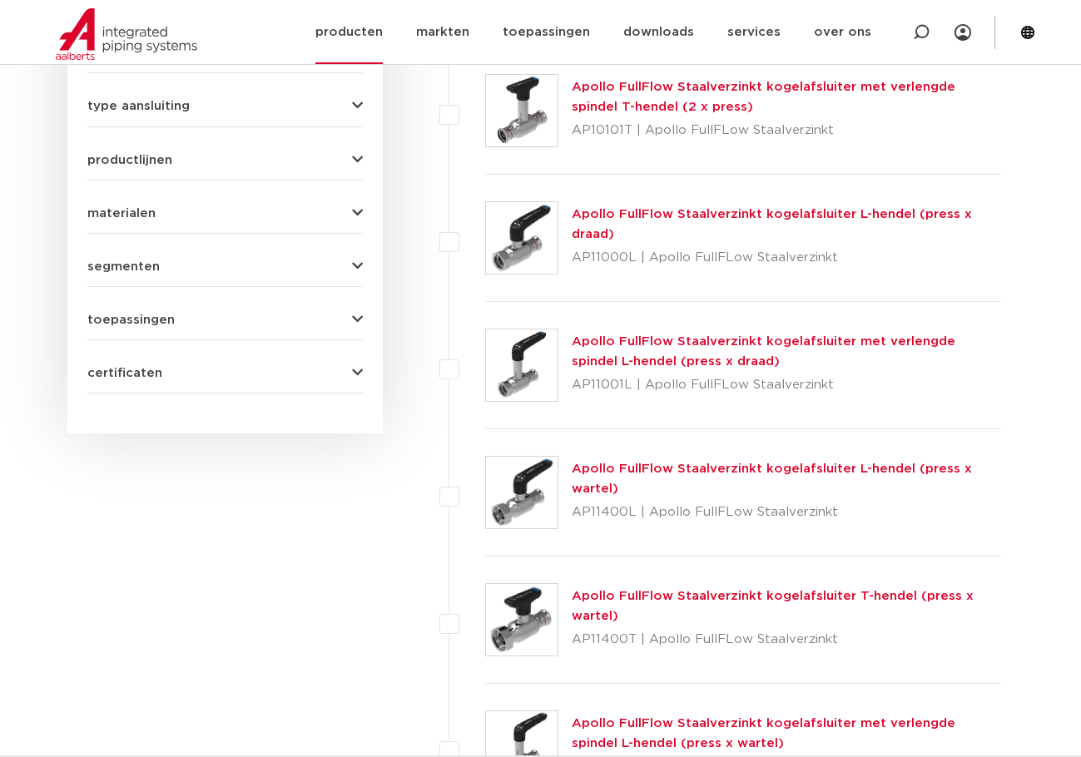
click at [934, 31] on div at bounding box center [921, 32] width 67 height 64
type input "sps"
click button "Zoeken" at bounding box center [0, 0] width 0 height 0
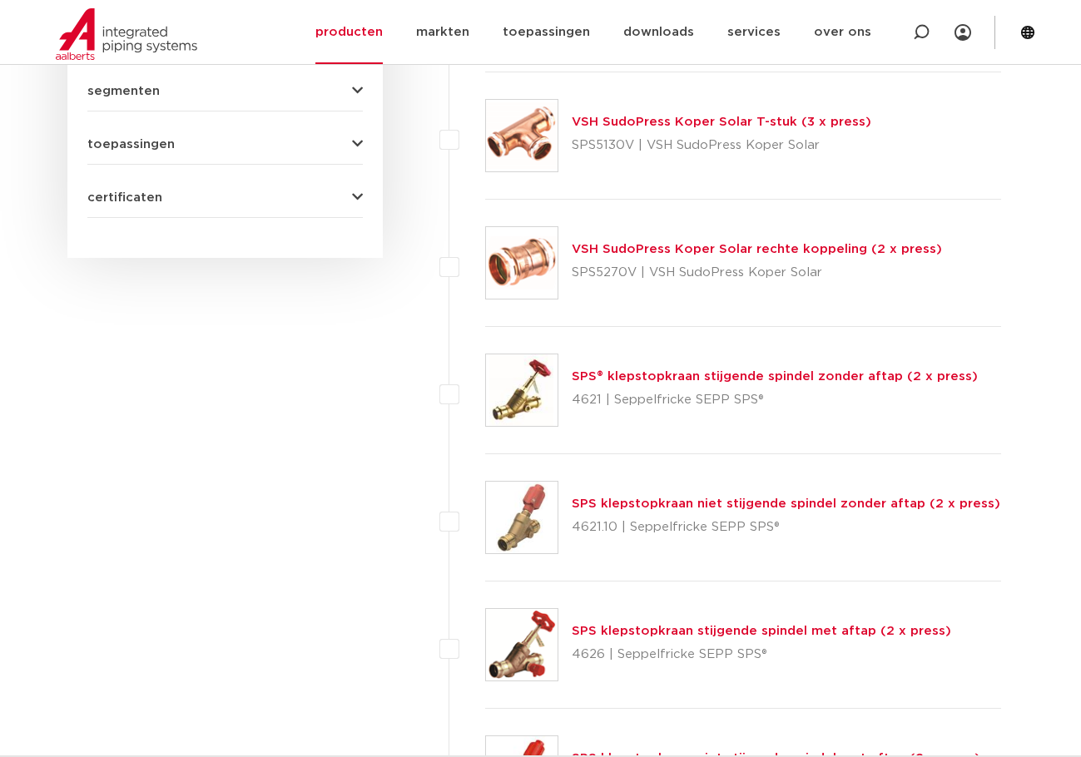
scroll to position [1535, 0]
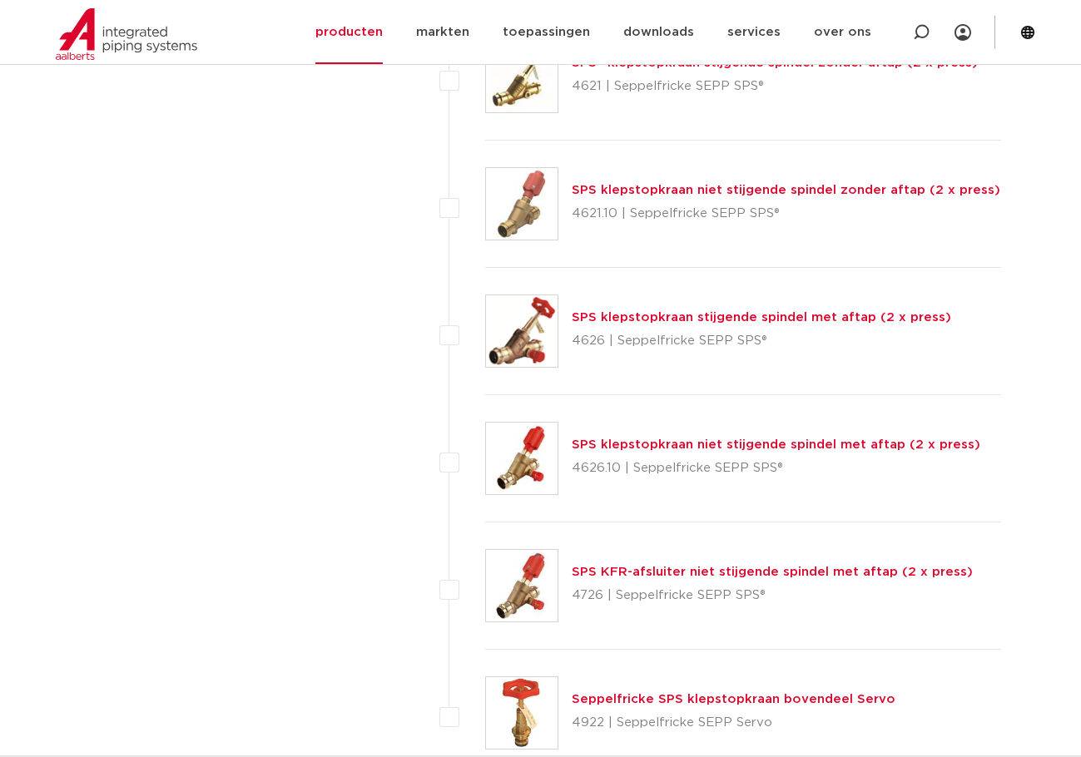
click at [528, 343] on img at bounding box center [522, 331] width 72 height 72
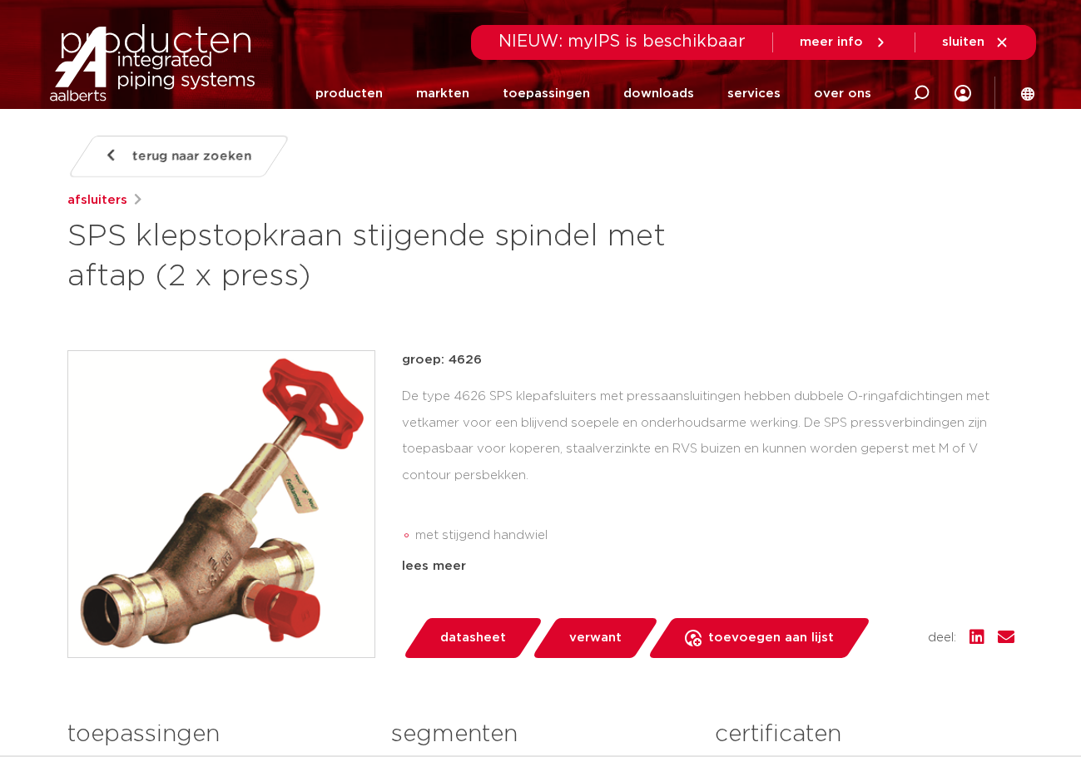
scroll to position [166, 0]
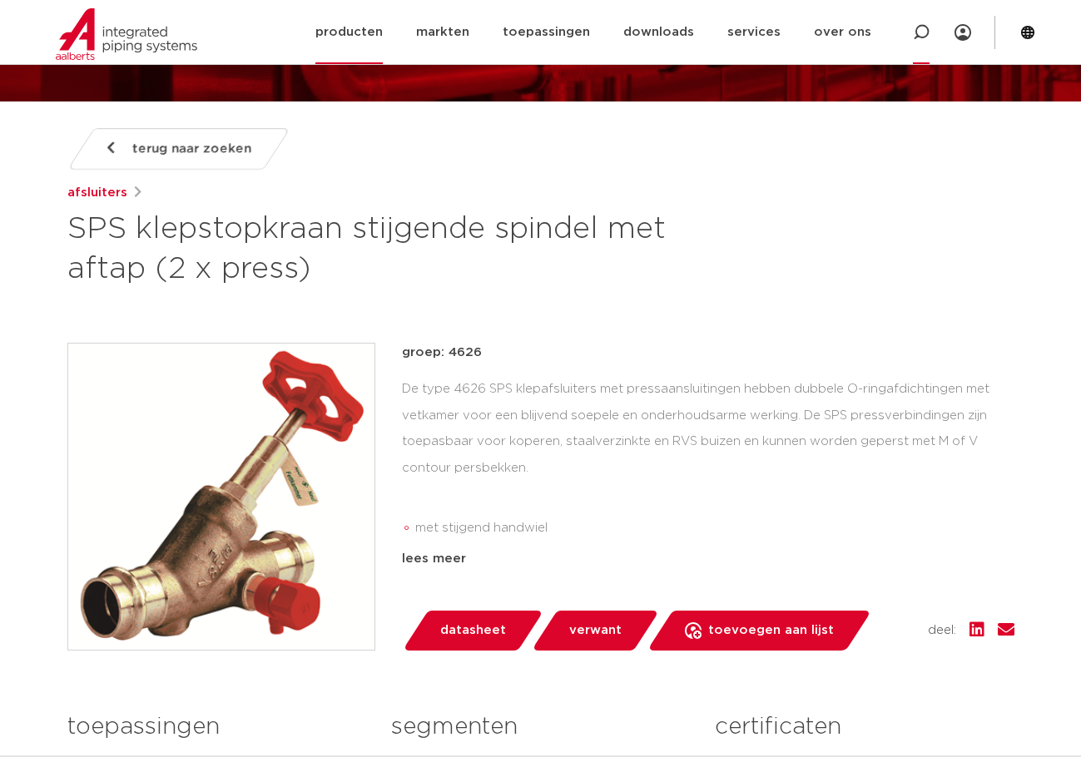
click at [928, 31] on icon at bounding box center [921, 32] width 20 height 20
type input "boiler"
click button "Zoeken" at bounding box center [0, 0] width 0 height 0
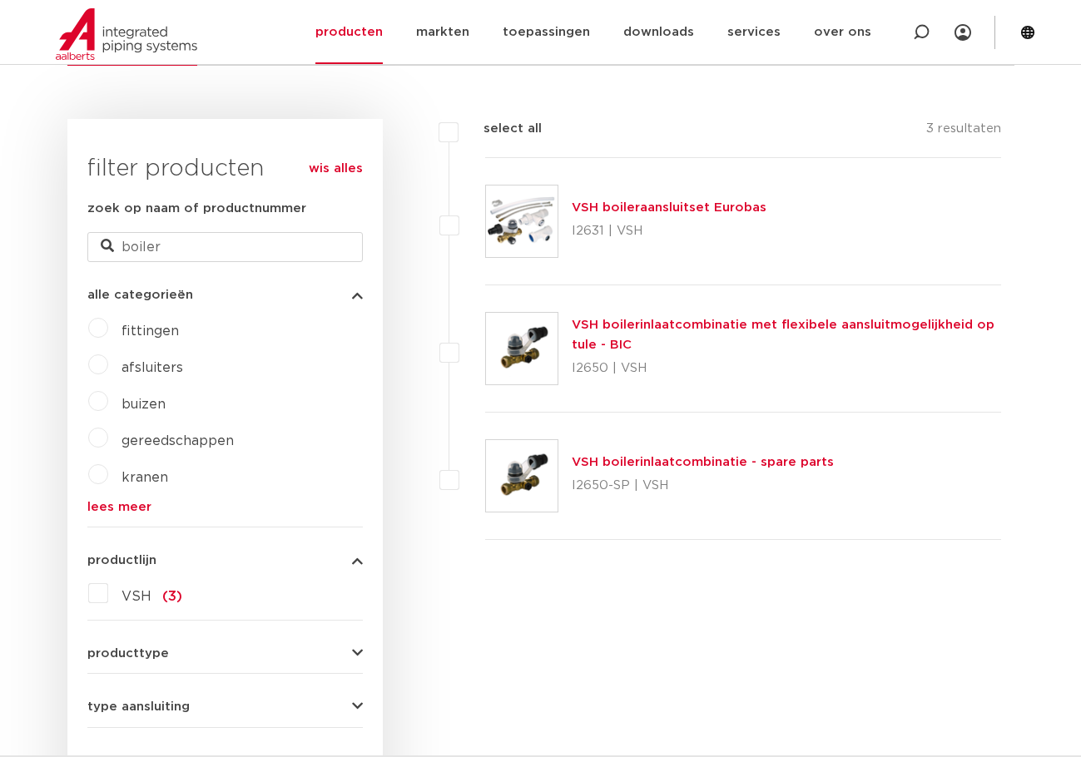
scroll to position [370, 0]
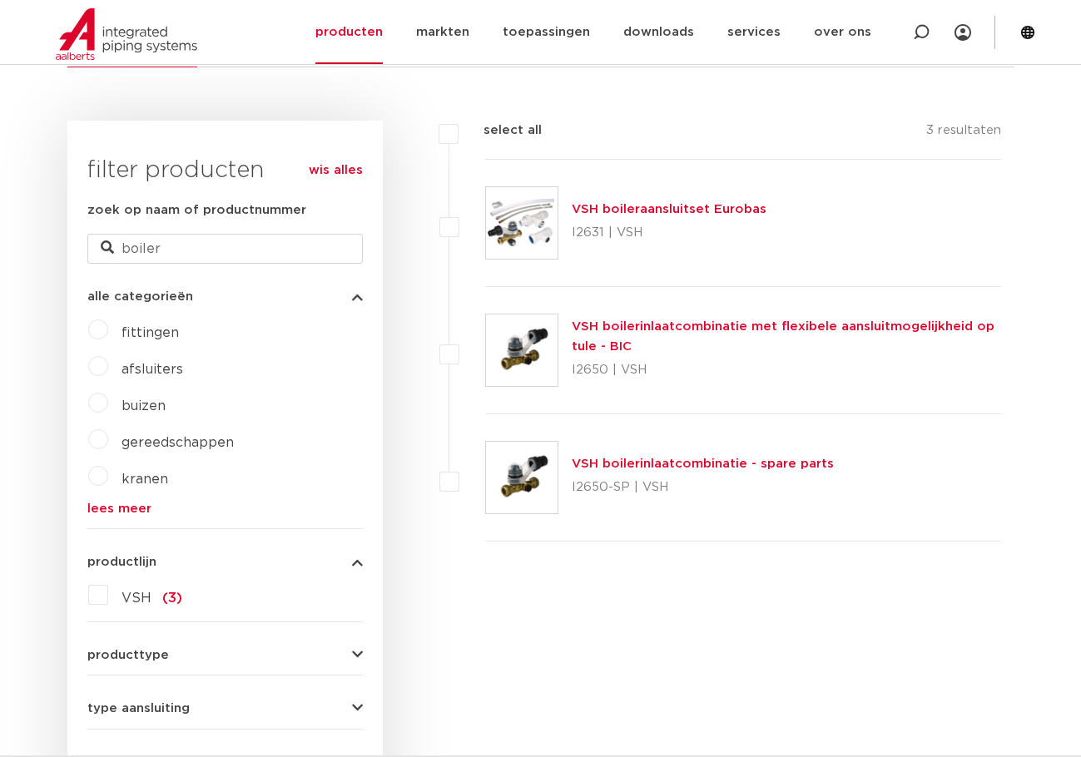
click at [518, 338] on img at bounding box center [522, 350] width 72 height 72
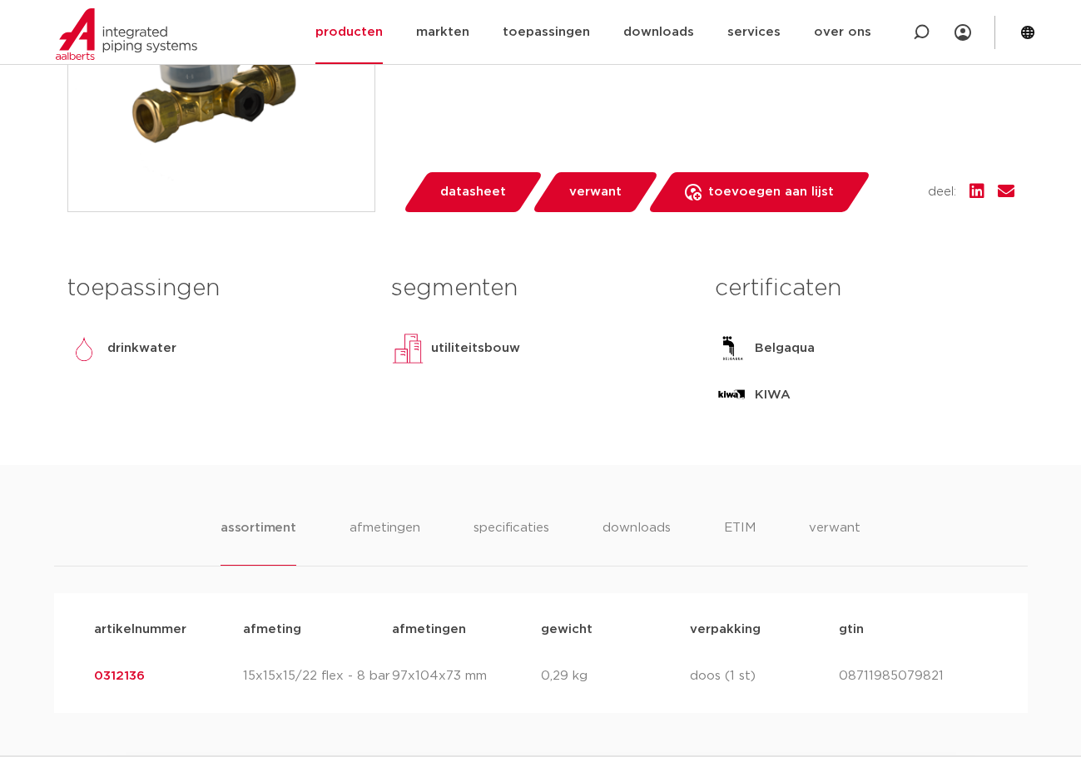
scroll to position [915, 0]
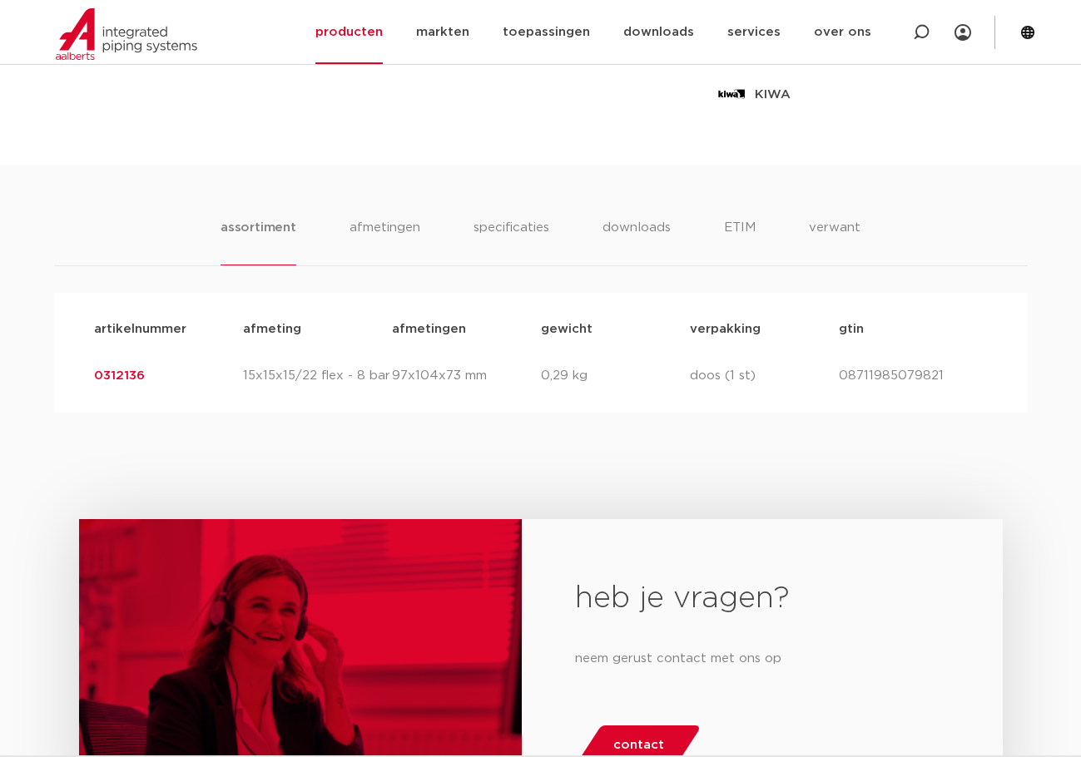
drag, startPoint x: 174, startPoint y: 369, endPoint x: 2, endPoint y: 381, distance: 171.8
click at [2, 381] on div "assortiment [GEOGRAPHIC_DATA] specificaties downloads ETIM verwant assortiment …" at bounding box center [540, 289] width 1081 height 248
copy link "0312136"
click at [363, 28] on link "producten" at bounding box center [348, 32] width 67 height 64
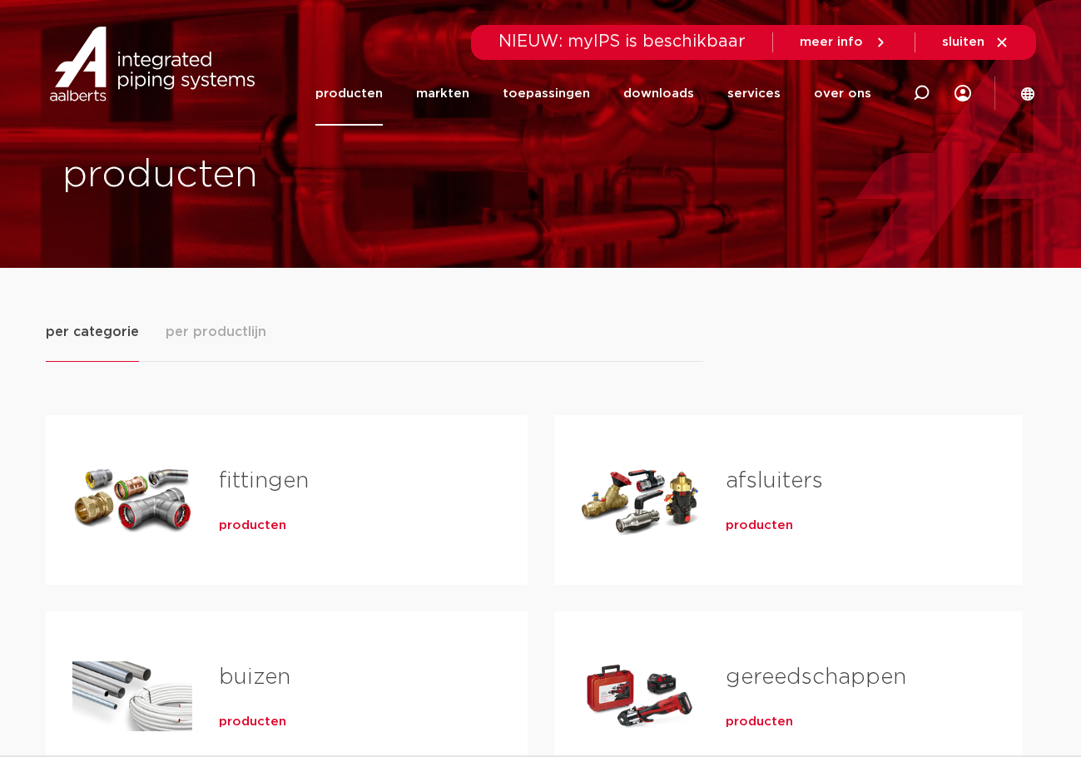
click at [772, 527] on span "producten" at bounding box center [758, 525] width 67 height 17
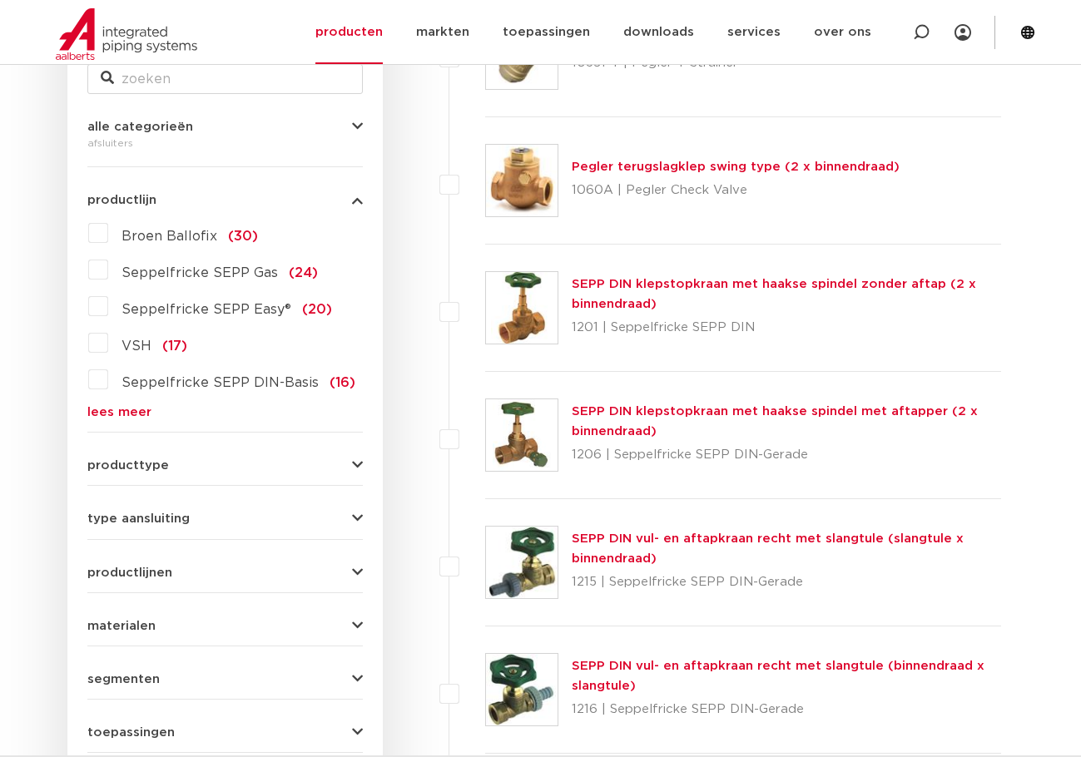
click at [118, 417] on link "lees meer" at bounding box center [224, 412] width 275 height 12
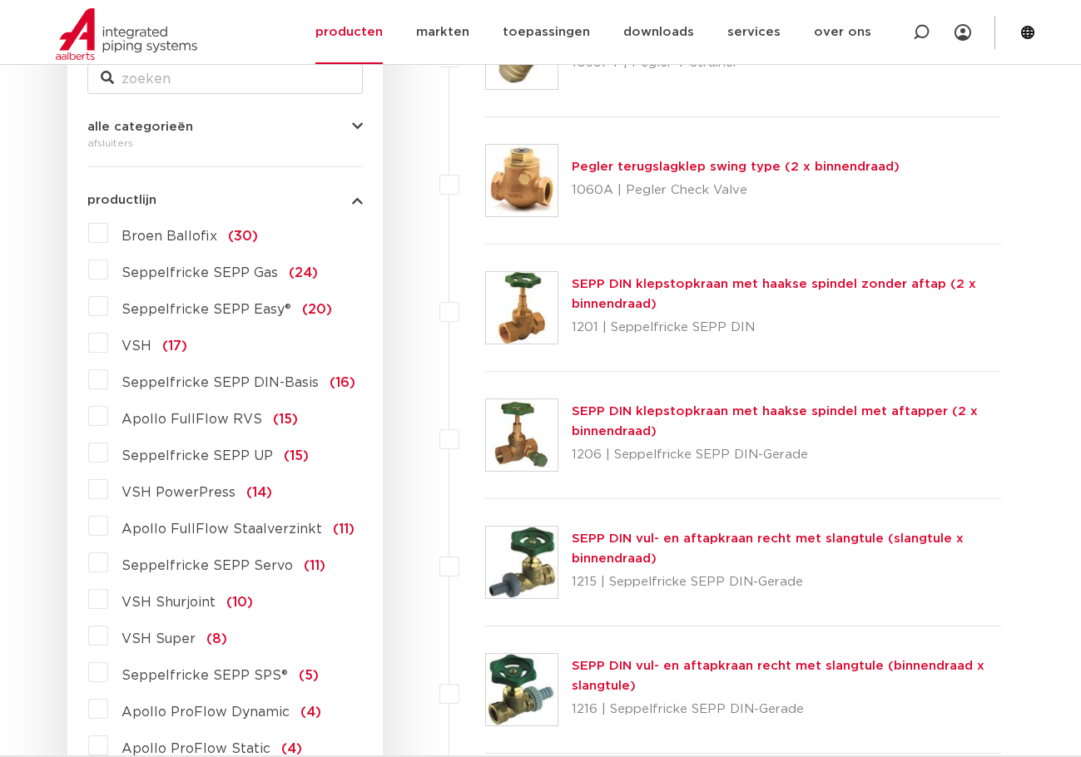
click at [160, 198] on button "productlijn" at bounding box center [224, 200] width 275 height 12
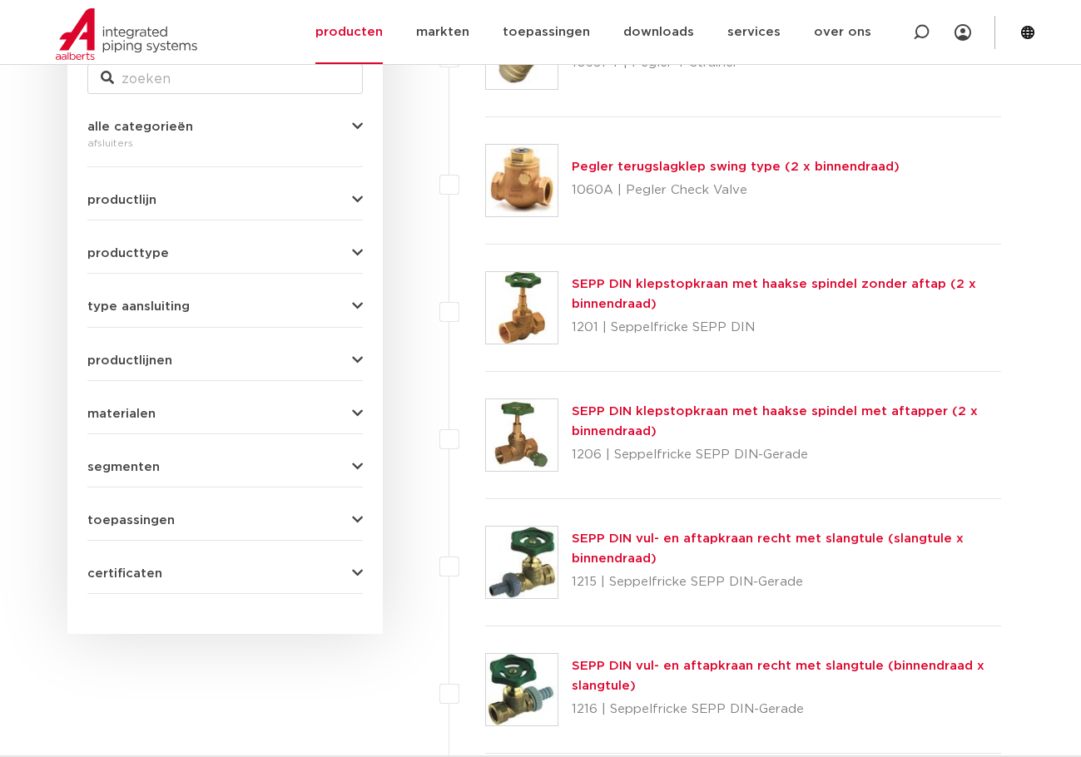
click at [161, 522] on span "toepassingen" at bounding box center [130, 520] width 87 height 12
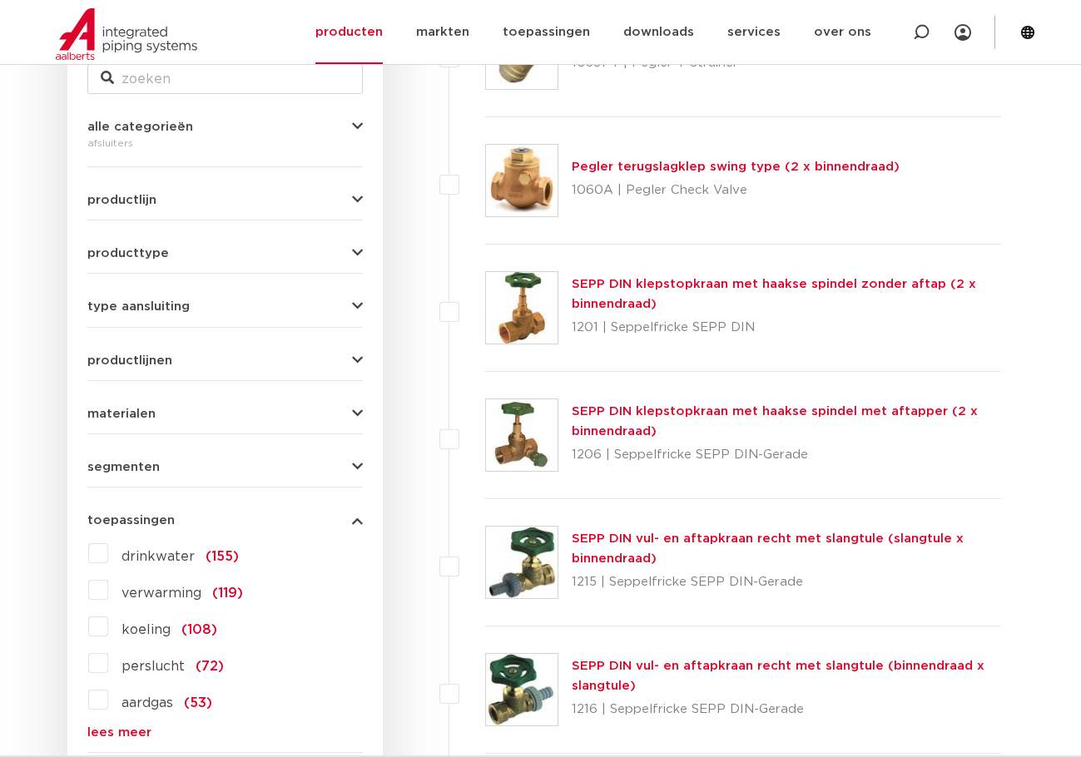
click at [110, 735] on link "lees meer" at bounding box center [224, 732] width 275 height 12
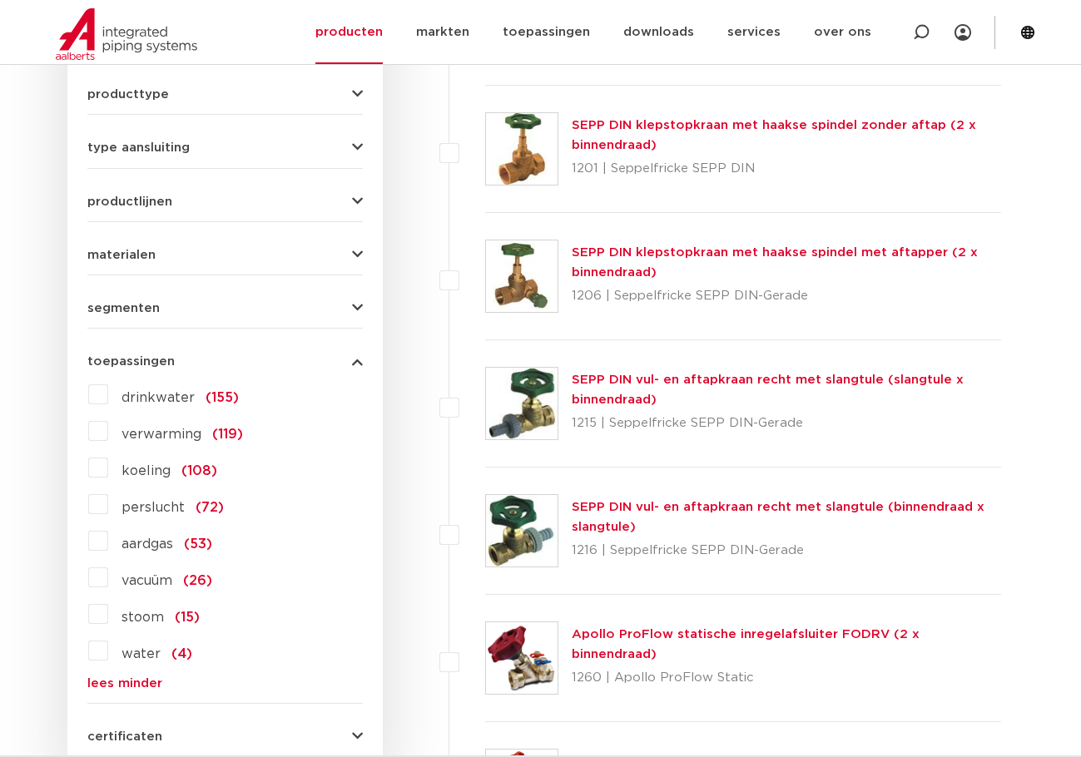
scroll to position [537, 0]
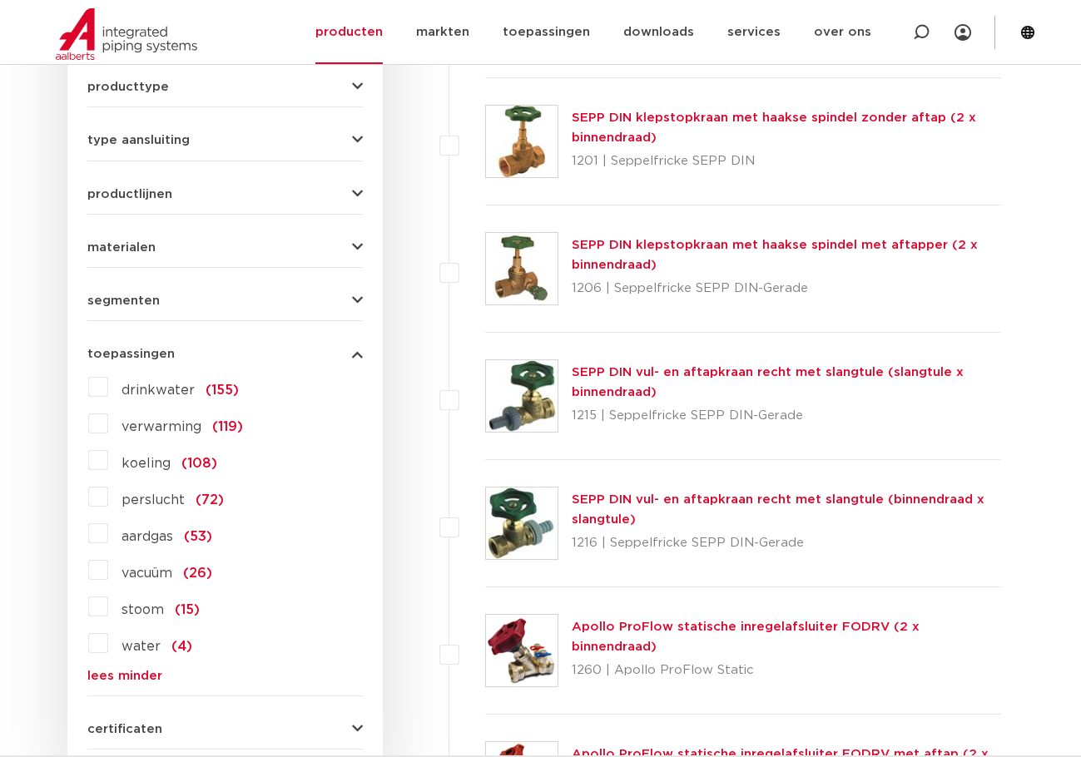
click at [136, 542] on span "aardgas" at bounding box center [147, 536] width 52 height 13
click at [0, 0] on input "aardgas (53)" at bounding box center [0, 0] width 0 height 0
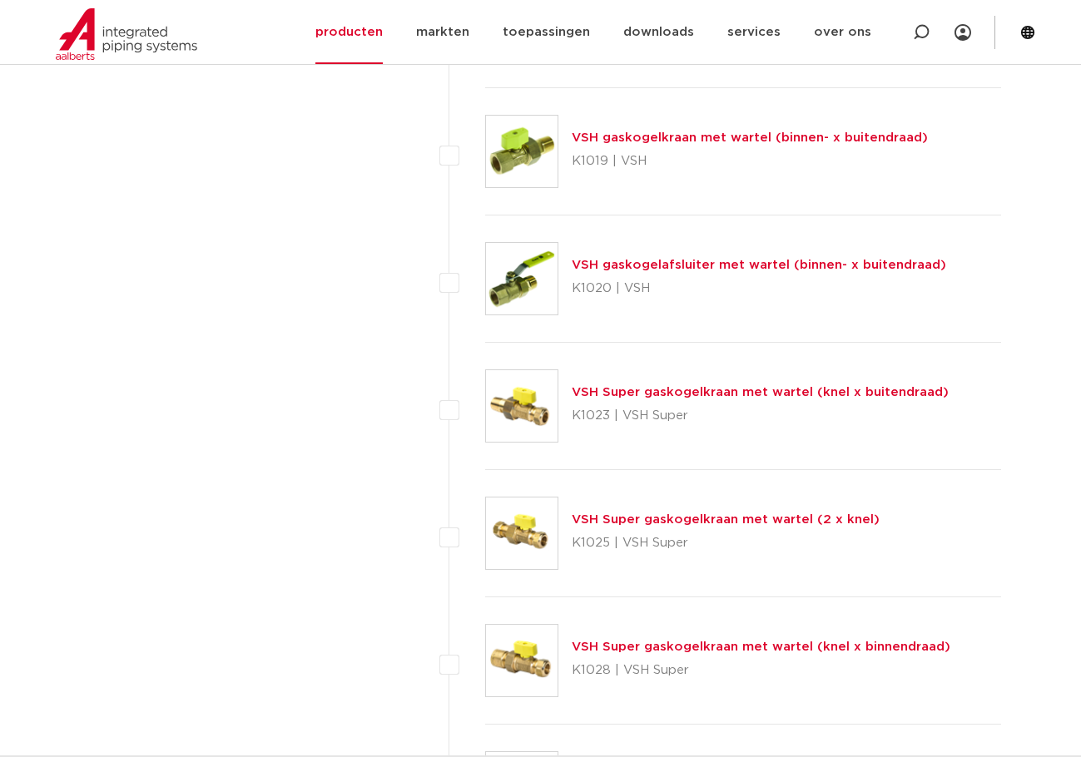
scroll to position [6194, 0]
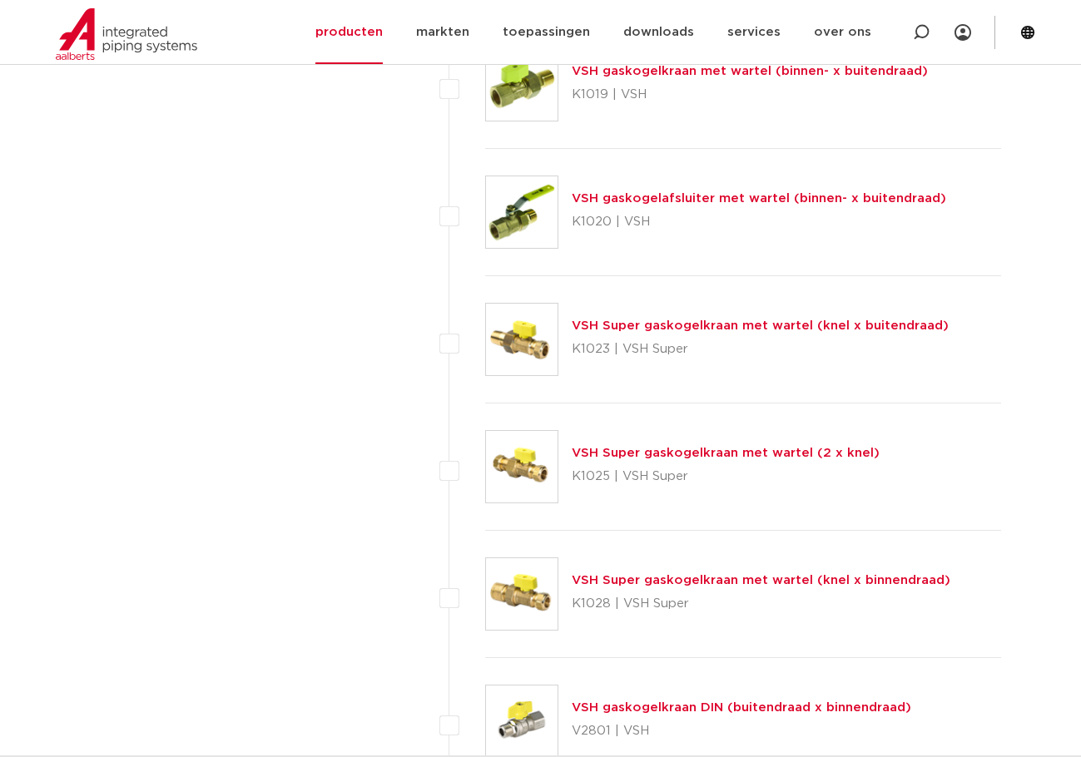
click at [509, 463] on img at bounding box center [522, 467] width 72 height 72
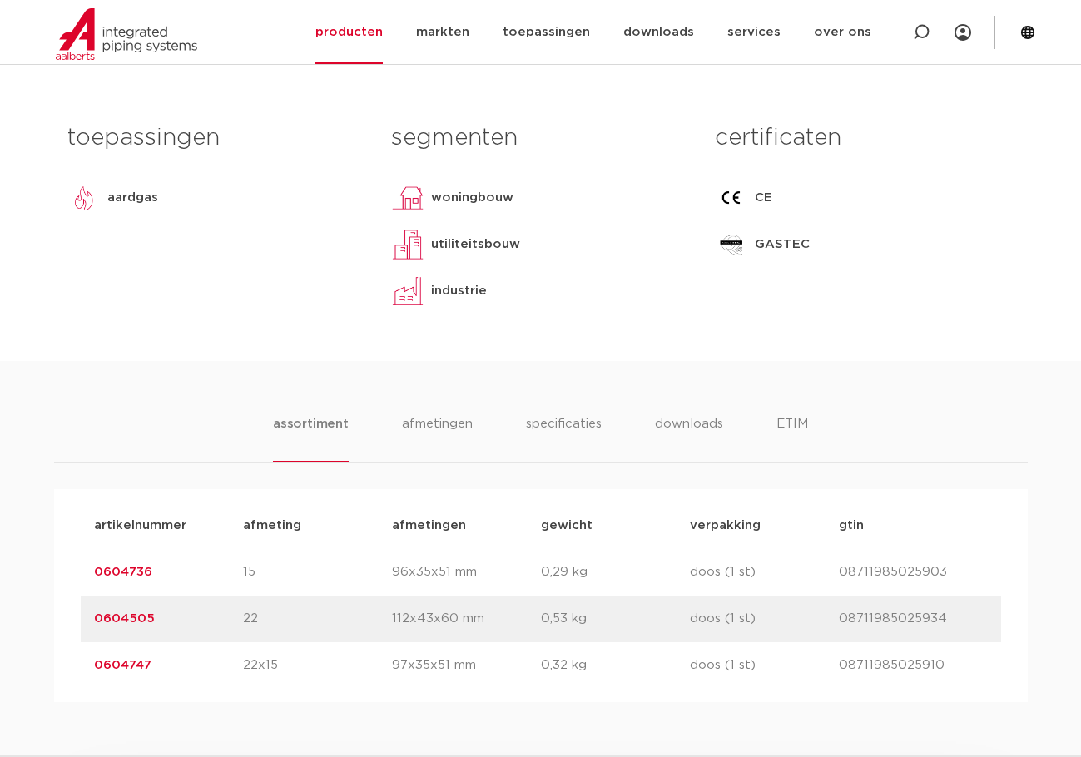
scroll to position [832, 0]
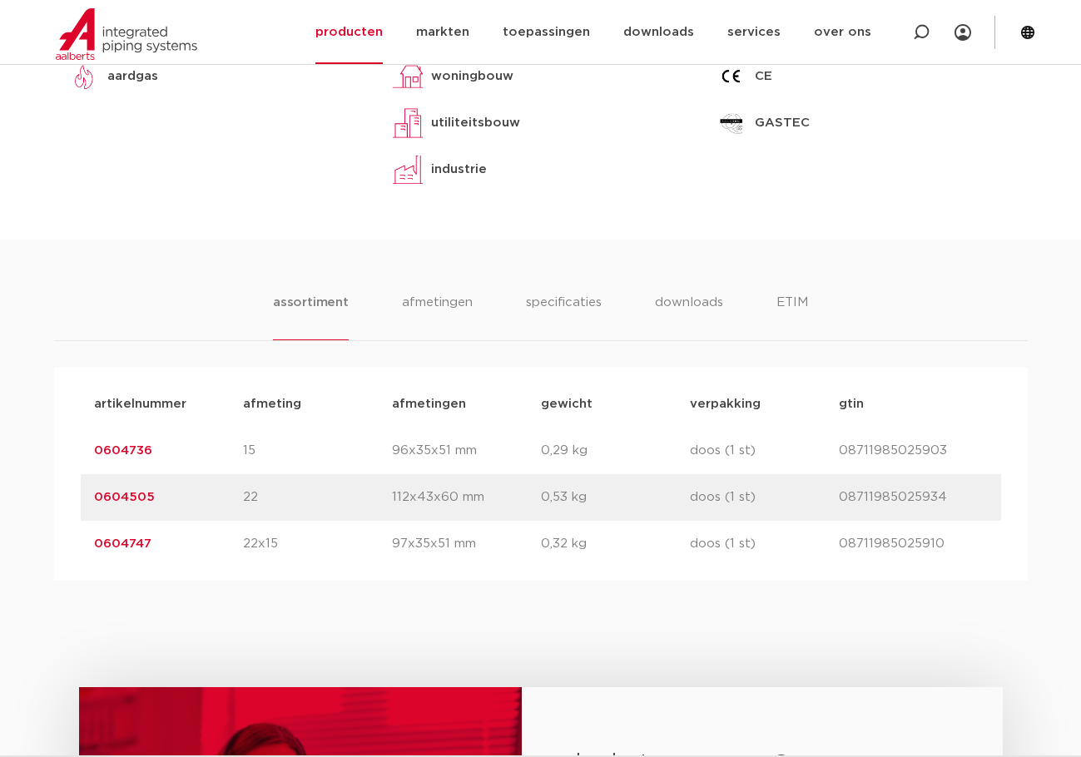
drag, startPoint x: 174, startPoint y: 456, endPoint x: 54, endPoint y: 451, distance: 119.9
click at [54, 451] on div "artikelnummer afmeting [GEOGRAPHIC_DATA] gewicht verpakking gtin artikelnummer …" at bounding box center [540, 474] width 973 height 213
copy link "0604736"
click at [928, 32] on icon at bounding box center [921, 32] width 20 height 20
type input "terugslag"
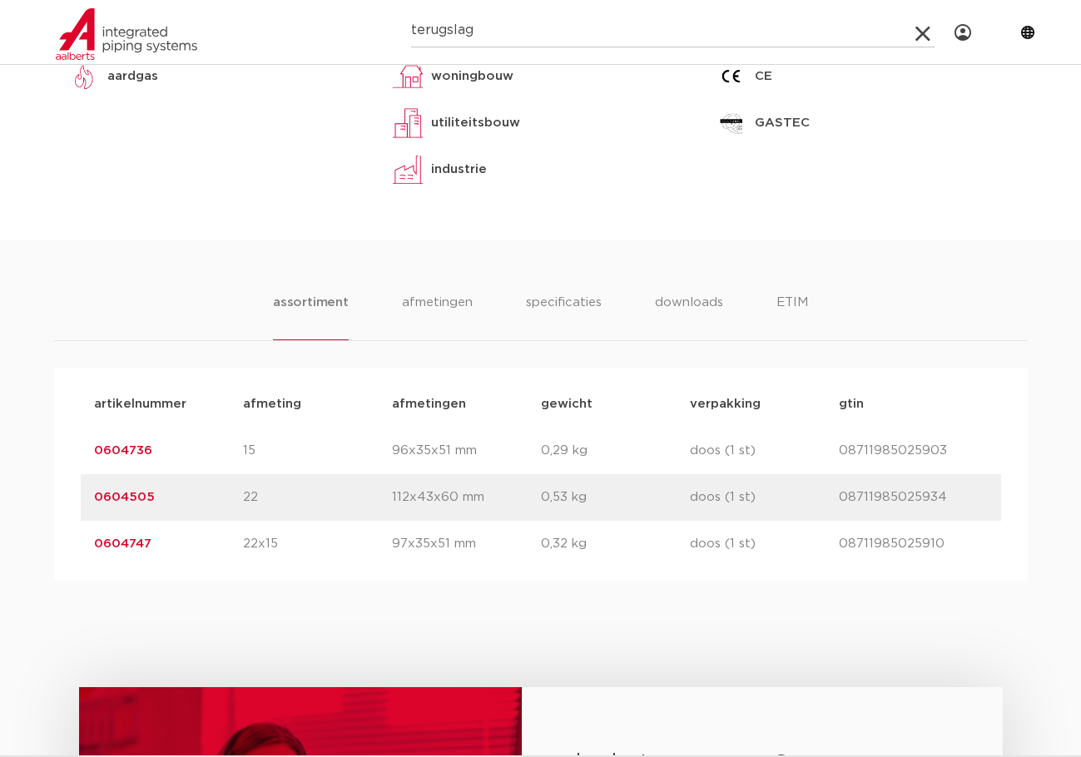
click button "Zoeken" at bounding box center [0, 0] width 0 height 0
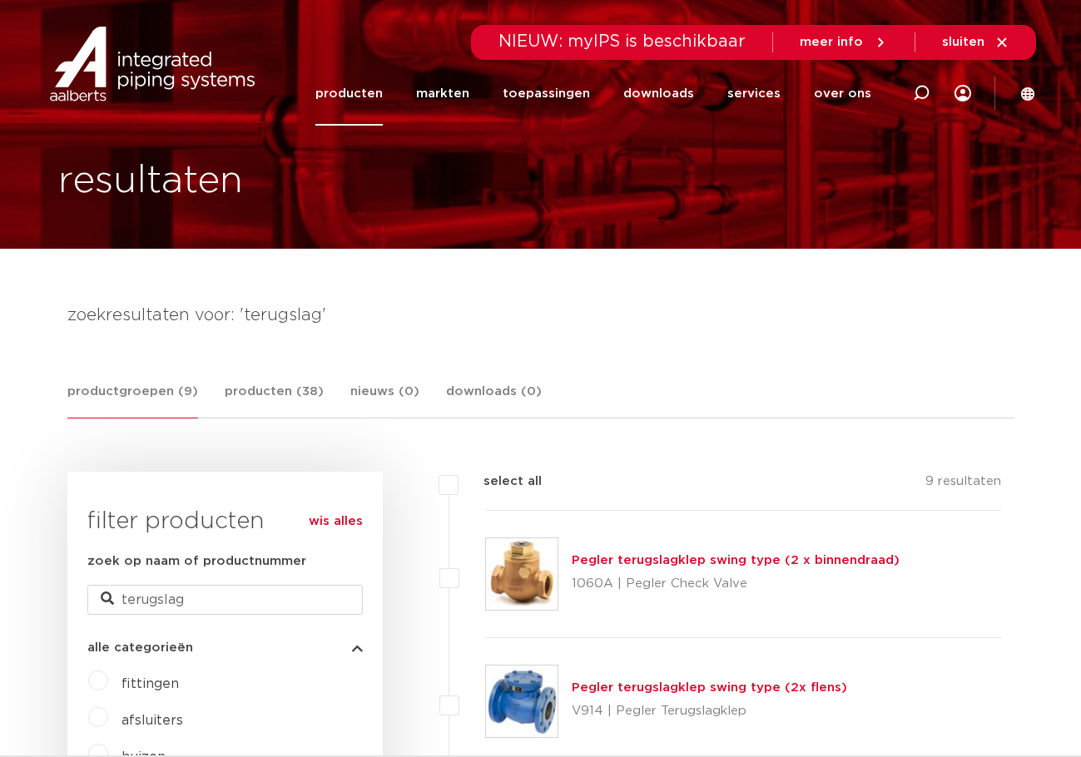
scroll to position [15, 0]
